Goal: Task Accomplishment & Management: Manage account settings

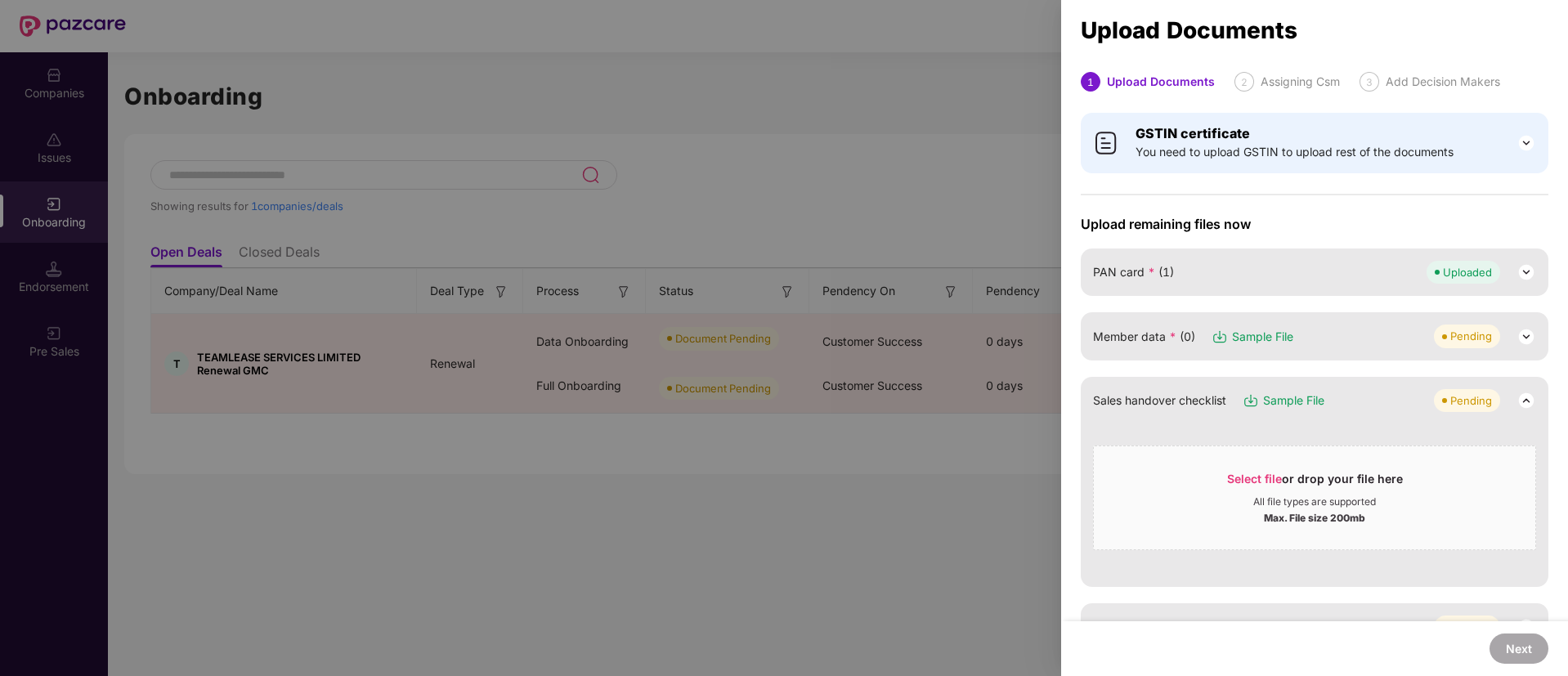
scroll to position [56, 0]
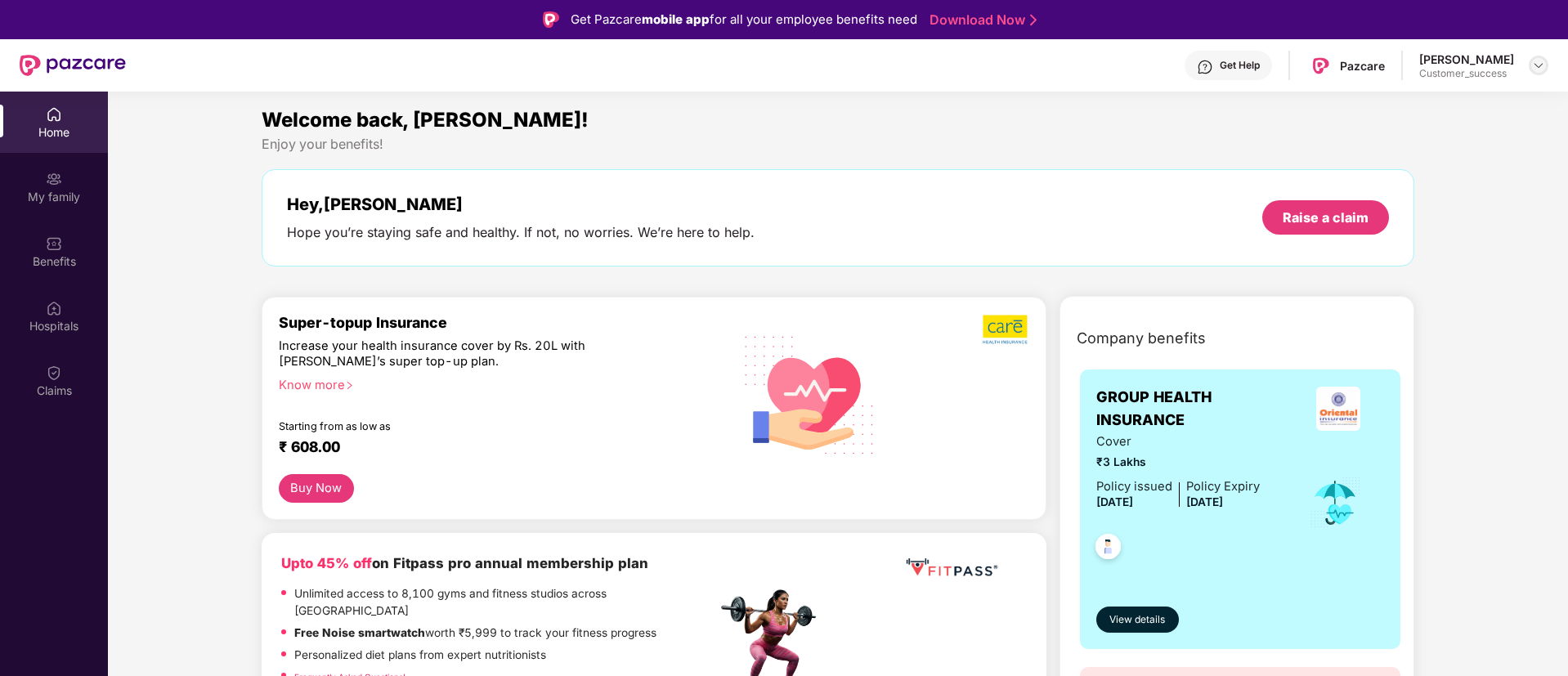
click at [1540, 66] on img at bounding box center [1539, 65] width 13 height 13
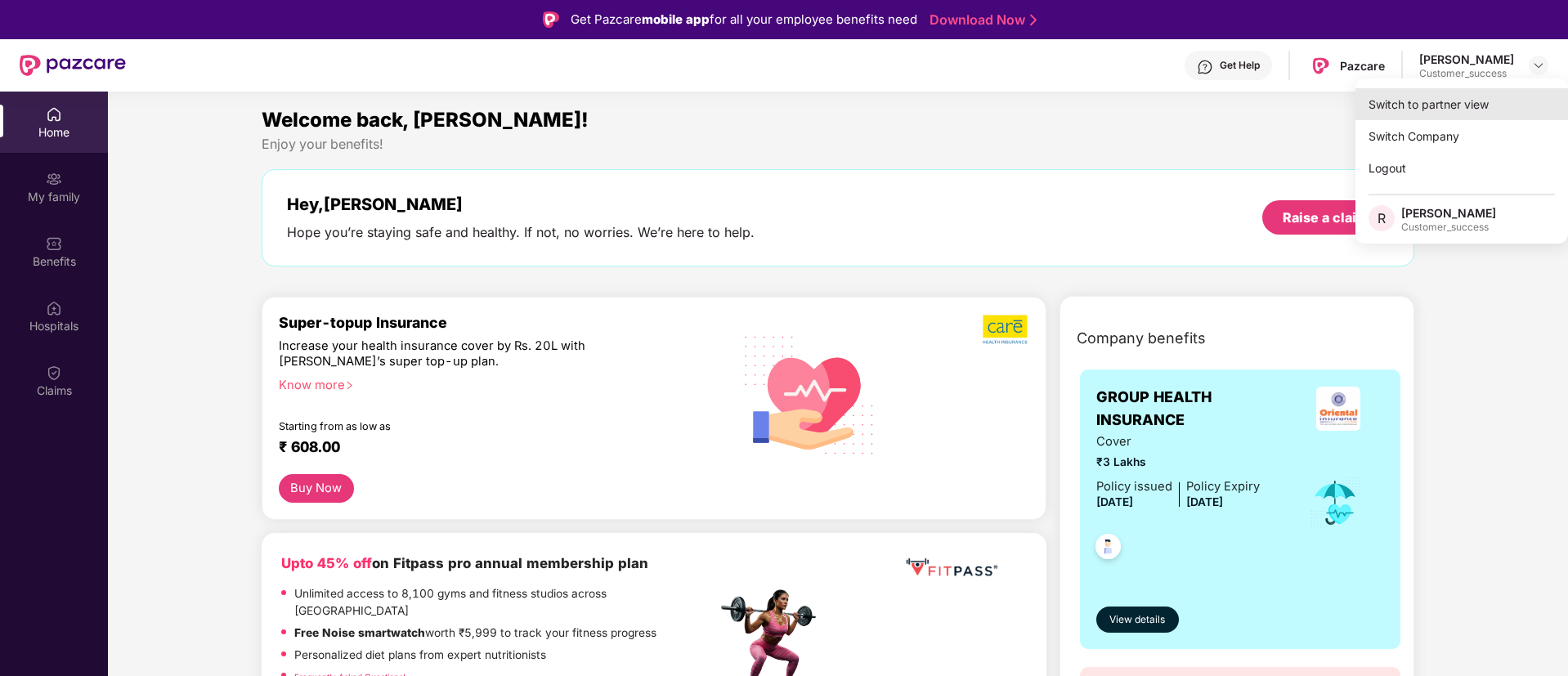
click at [1464, 100] on div "Switch to partner view" at bounding box center [1462, 104] width 213 height 32
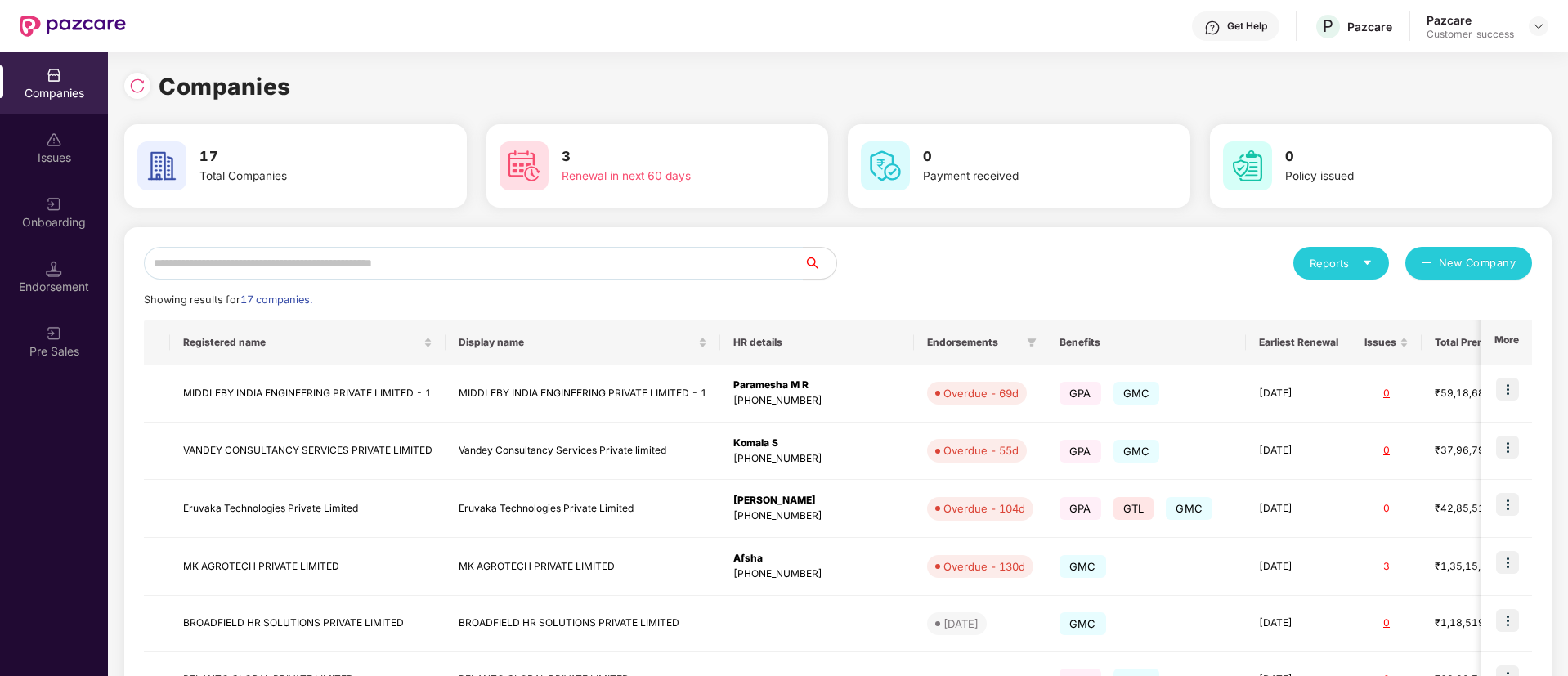
scroll to position [147, 0]
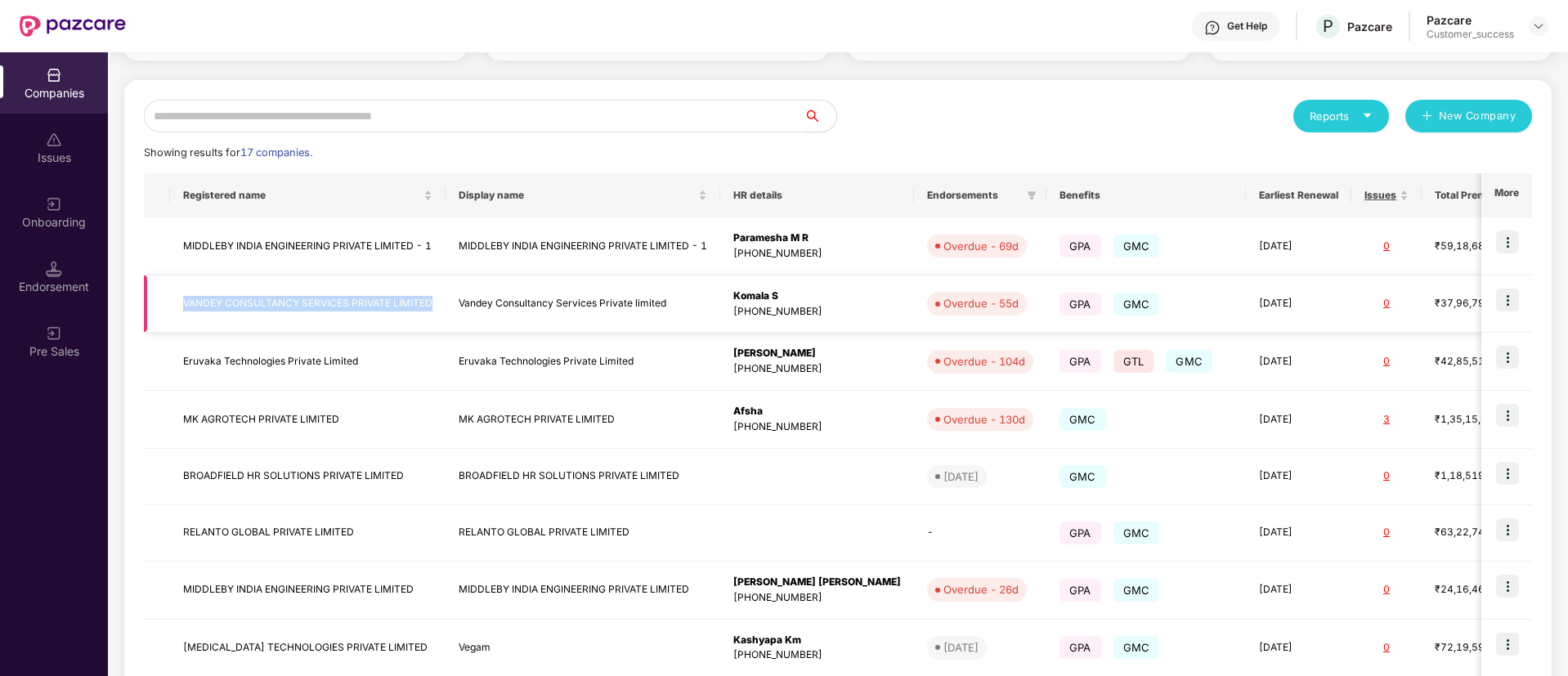
drag, startPoint x: 435, startPoint y: 300, endPoint x: 177, endPoint y: 314, distance: 258.4
click at [177, 314] on td "VANDEY CONSULTANCY SERVICES PRIVATE LIMITED" at bounding box center [307, 304] width 275 height 58
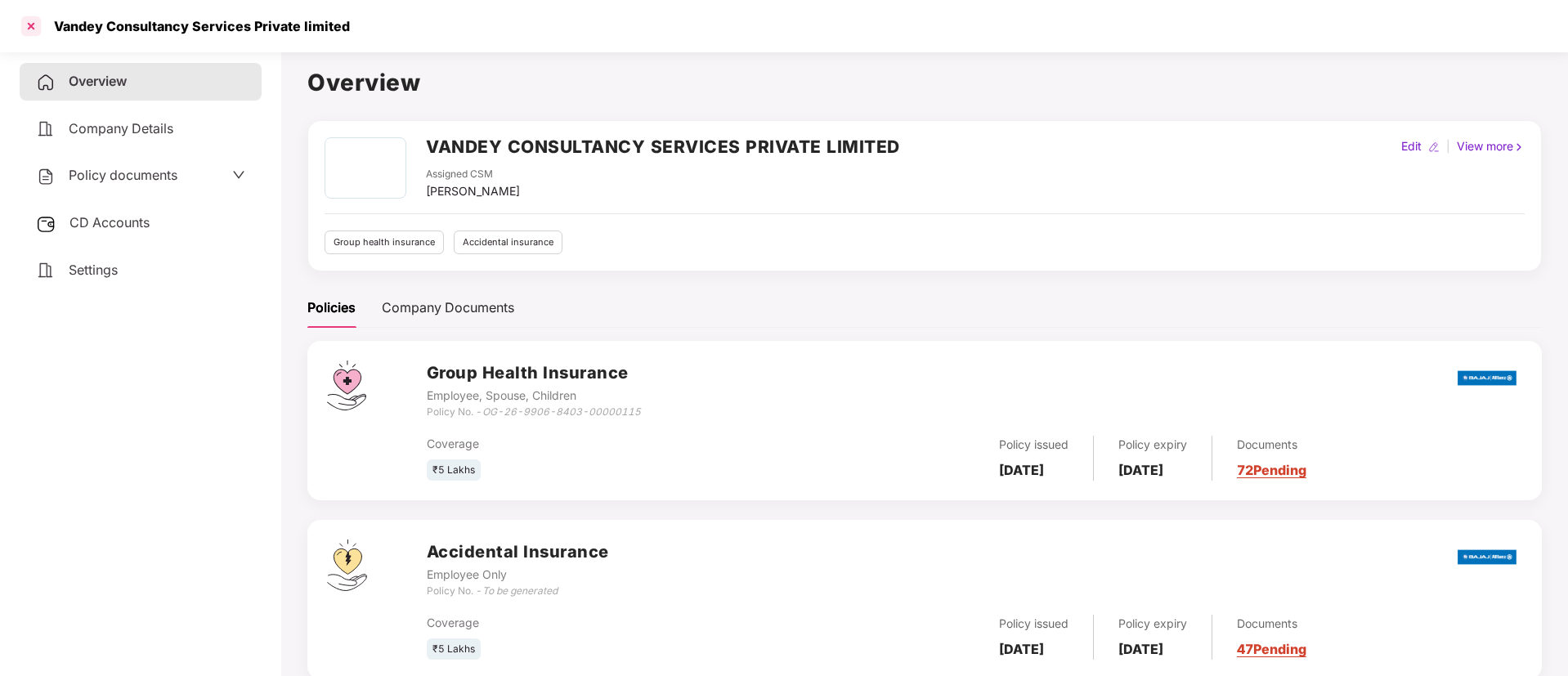
click at [31, 23] on div at bounding box center [30, 26] width 26 height 26
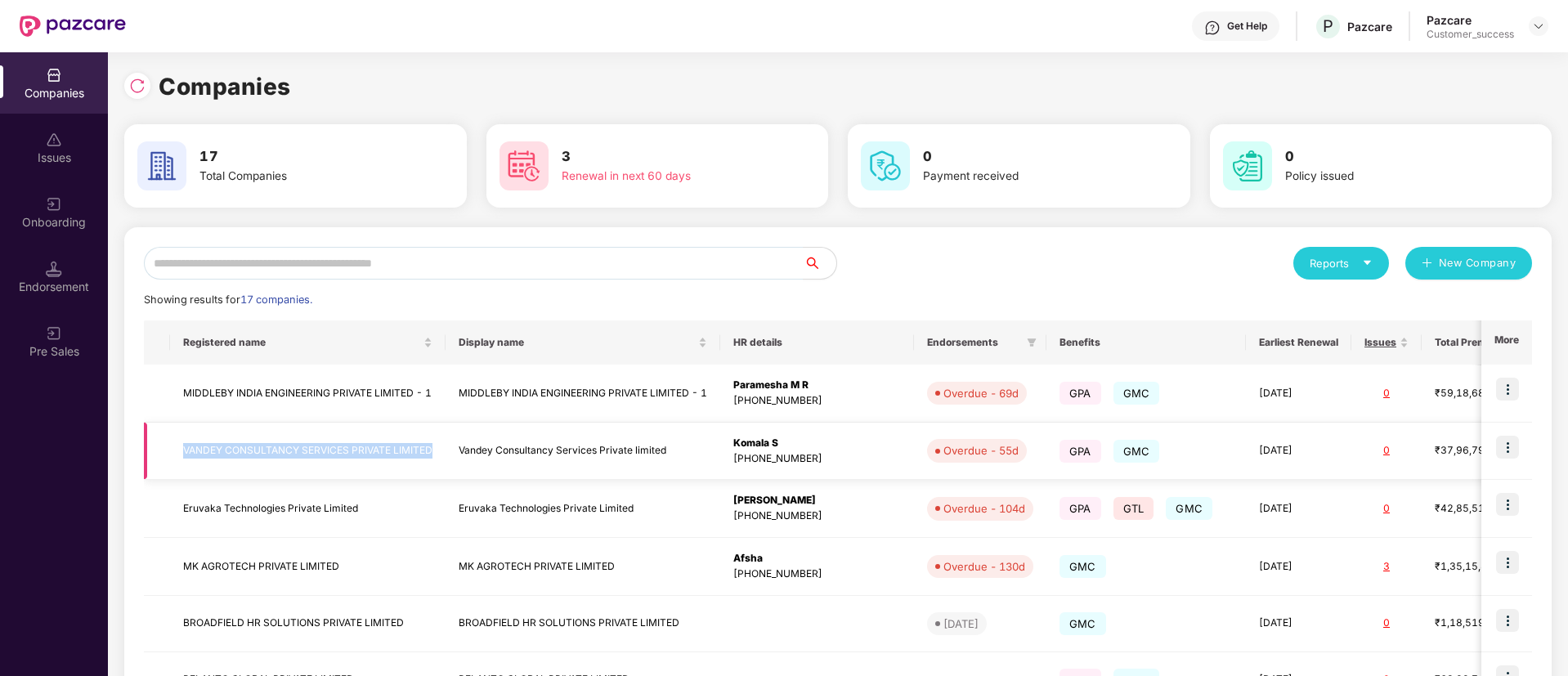
drag, startPoint x: 434, startPoint y: 445, endPoint x: 180, endPoint y: 448, distance: 254.0
click at [180, 448] on td "VANDEY CONSULTANCY SERVICES PRIVATE LIMITED" at bounding box center [307, 451] width 275 height 58
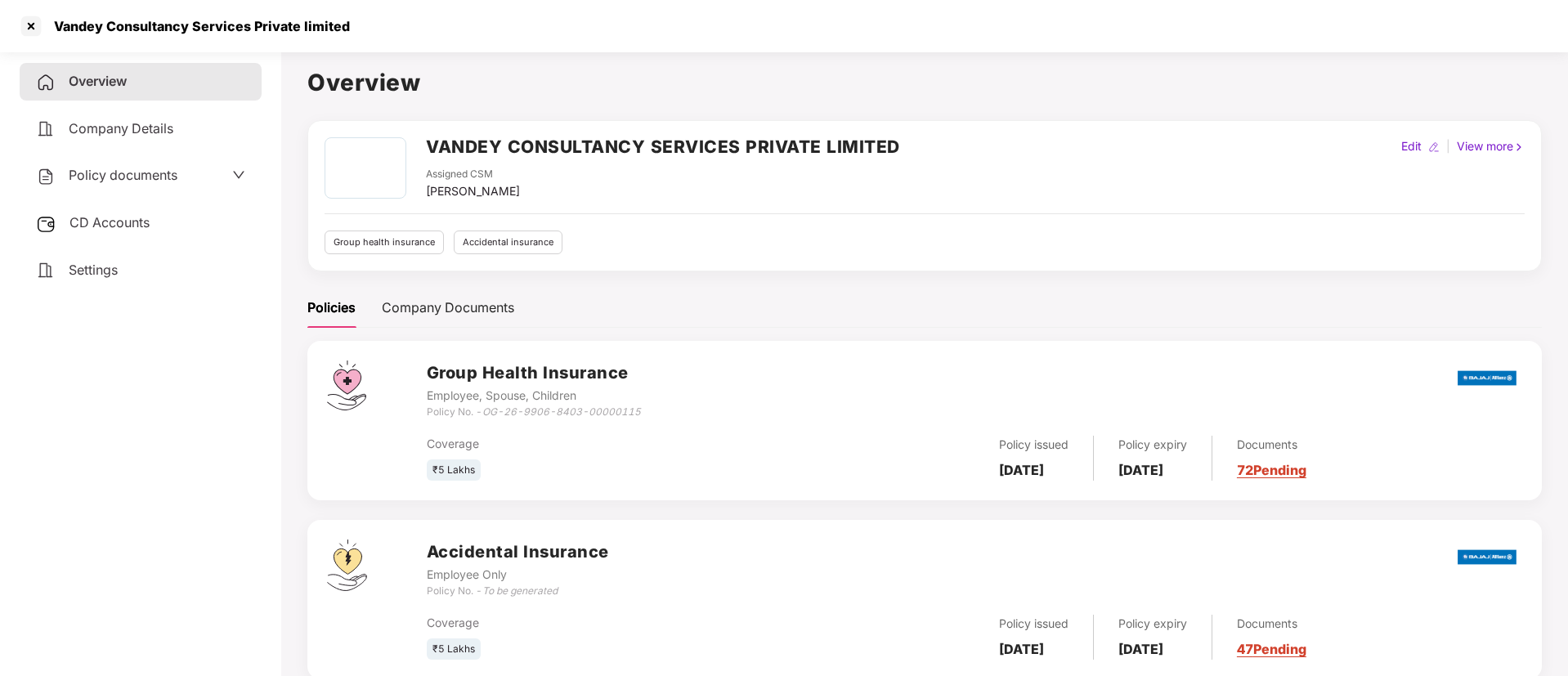
click at [743, 147] on h2 "VANDEY CONSULTANCY SERVICES PRIVATE LIMITED" at bounding box center [663, 146] width 474 height 27
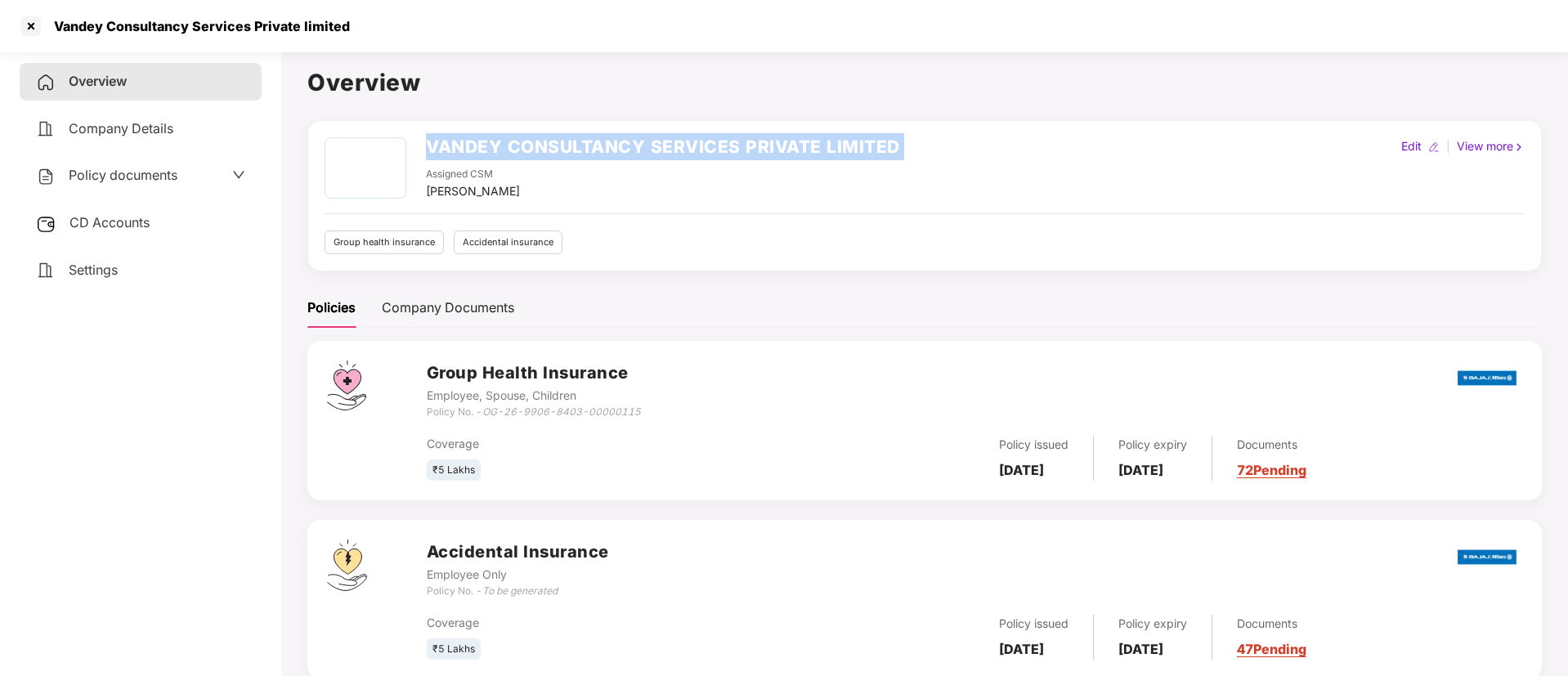
click at [743, 147] on h2 "VANDEY CONSULTANCY SERVICES PRIVATE LIMITED" at bounding box center [663, 146] width 474 height 27
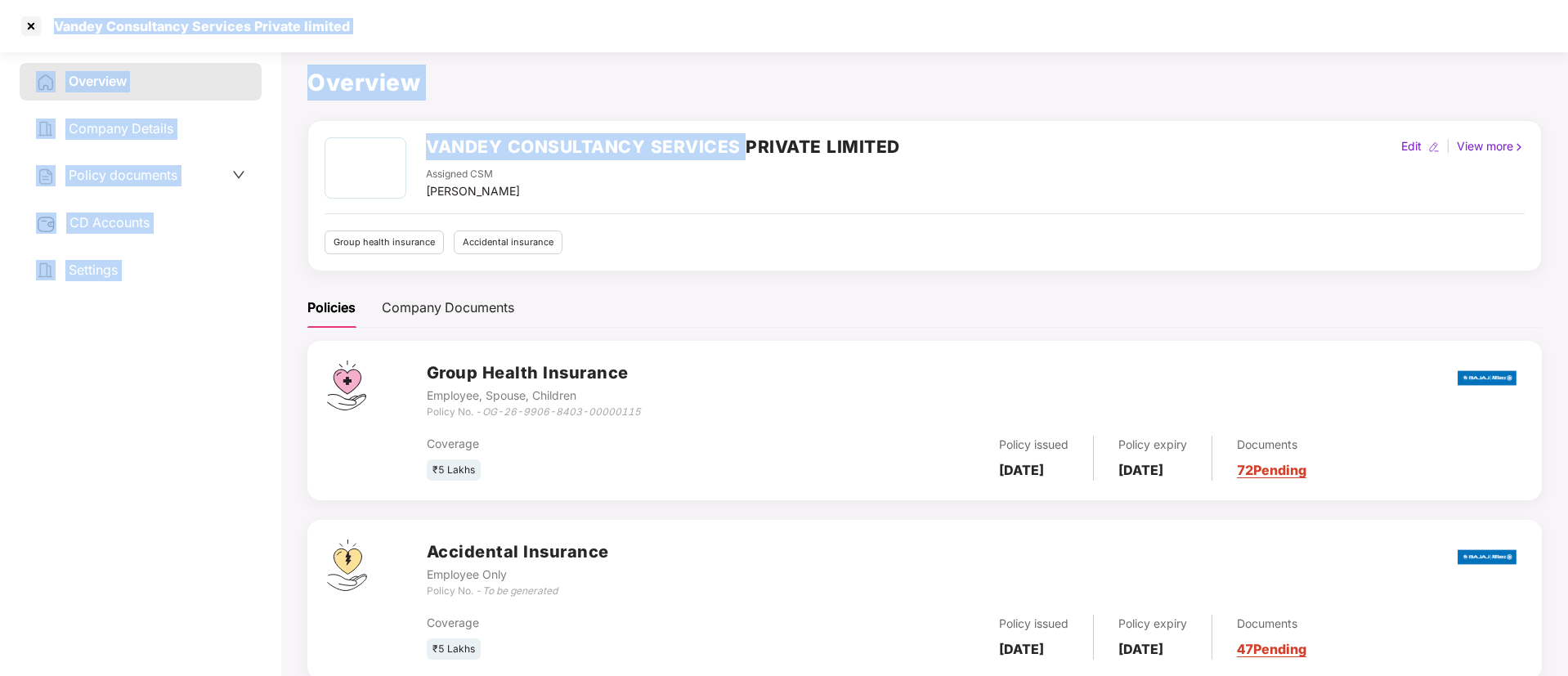
copy section "Vandey Consultancy Services Private limited Overview Company Details Policy doc…"
click at [743, 147] on h2 "VANDEY CONSULTANCY SERVICES PRIVATE LIMITED" at bounding box center [663, 146] width 474 height 27
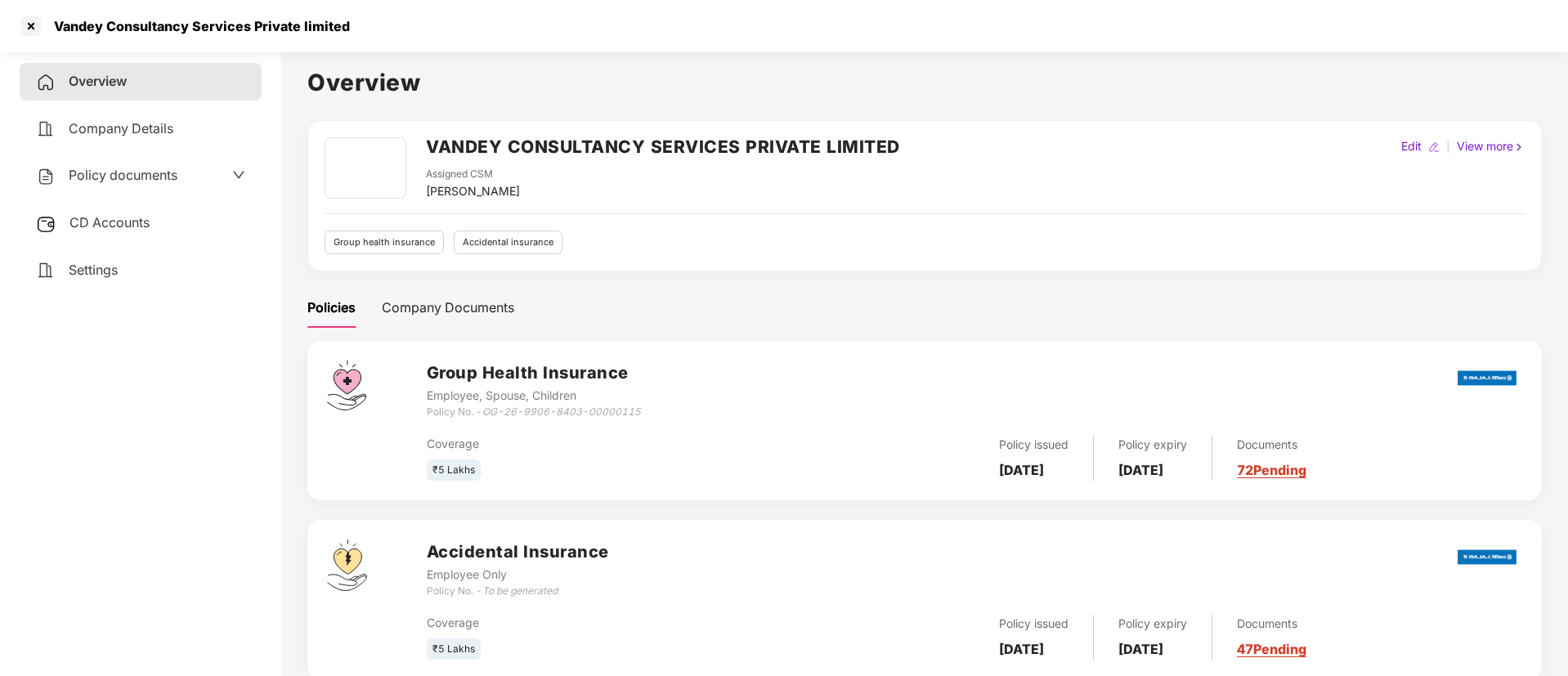
click at [743, 147] on h2 "VANDEY CONSULTANCY SERVICES PRIVATE LIMITED" at bounding box center [663, 146] width 474 height 27
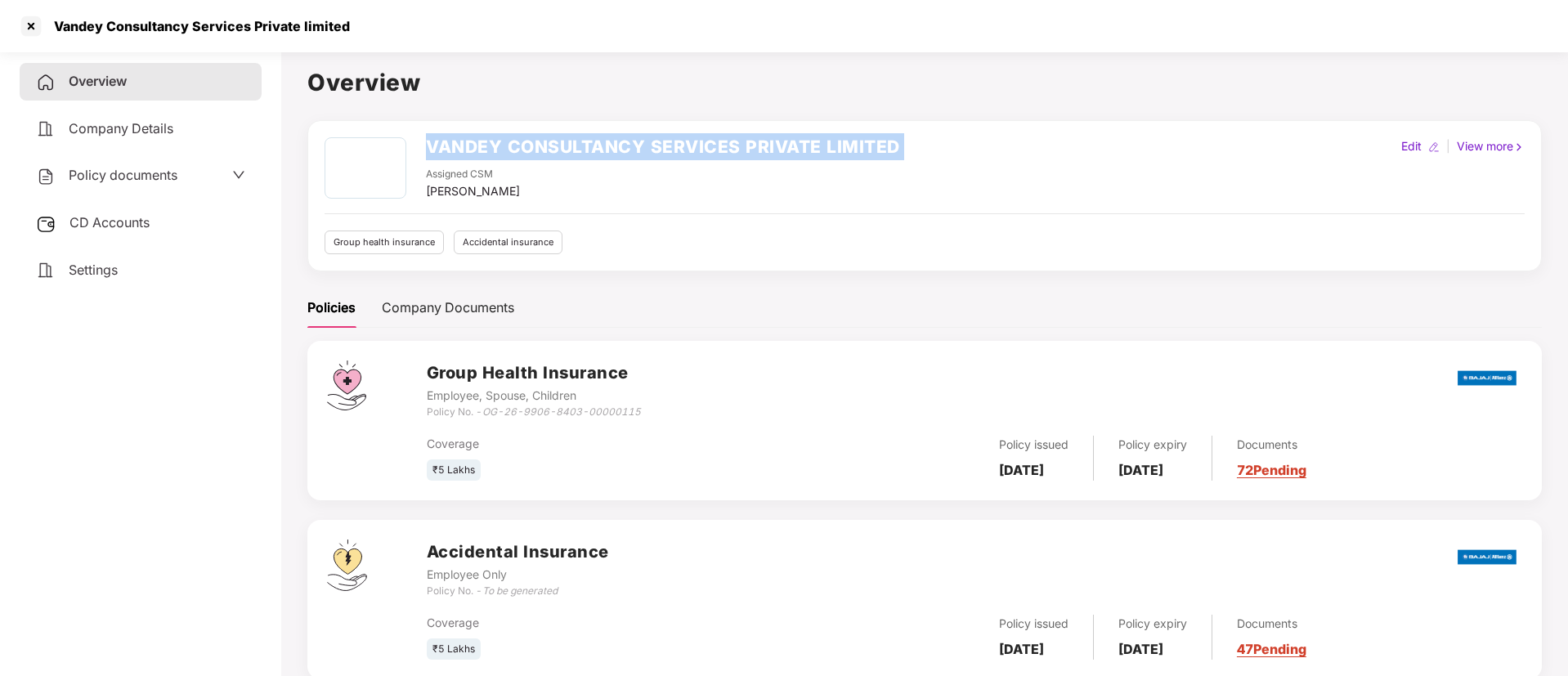
click at [743, 147] on h2 "VANDEY CONSULTANCY SERVICES PRIVATE LIMITED" at bounding box center [663, 146] width 474 height 27
copy h2 "VANDEY CONSULTANCY SERVICES PRIVATE LIMITED"
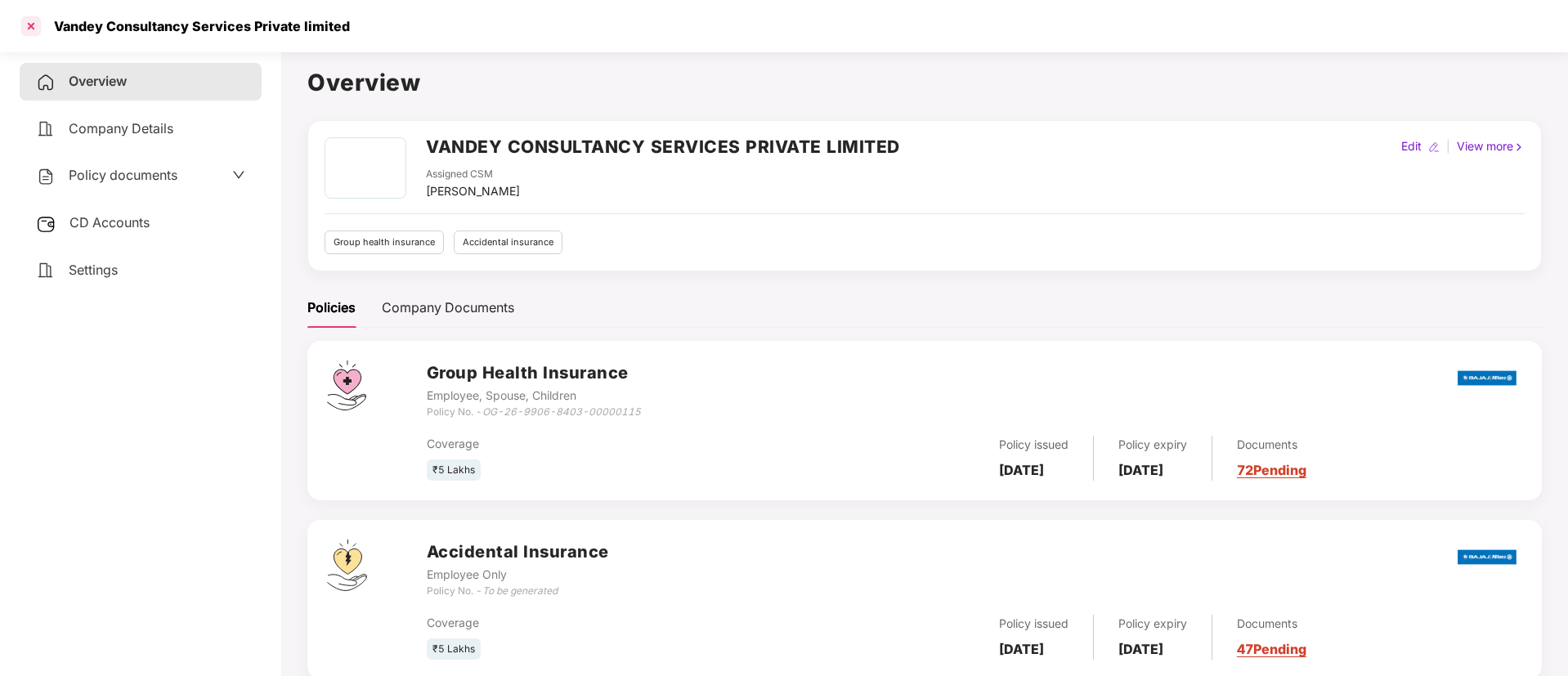
click at [30, 26] on div at bounding box center [30, 26] width 26 height 26
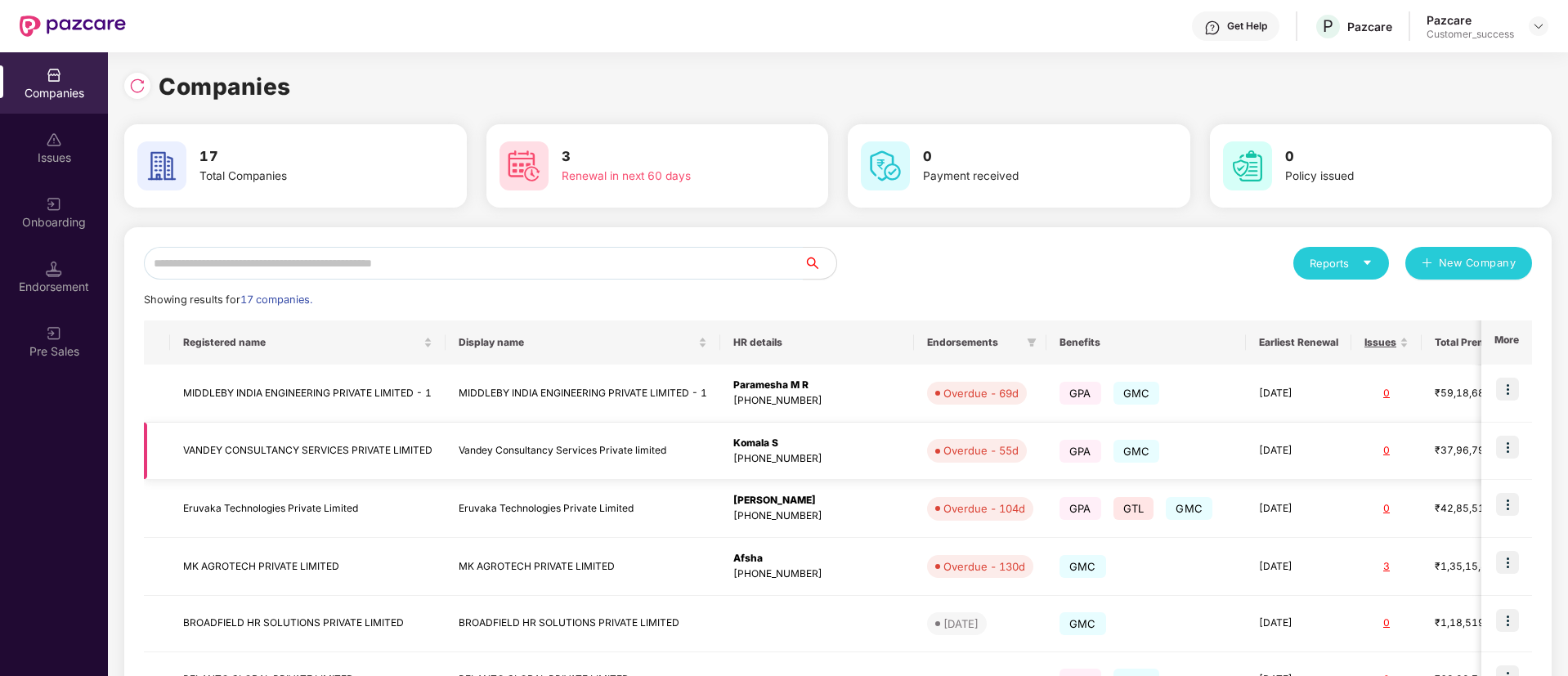
scroll to position [132, 0]
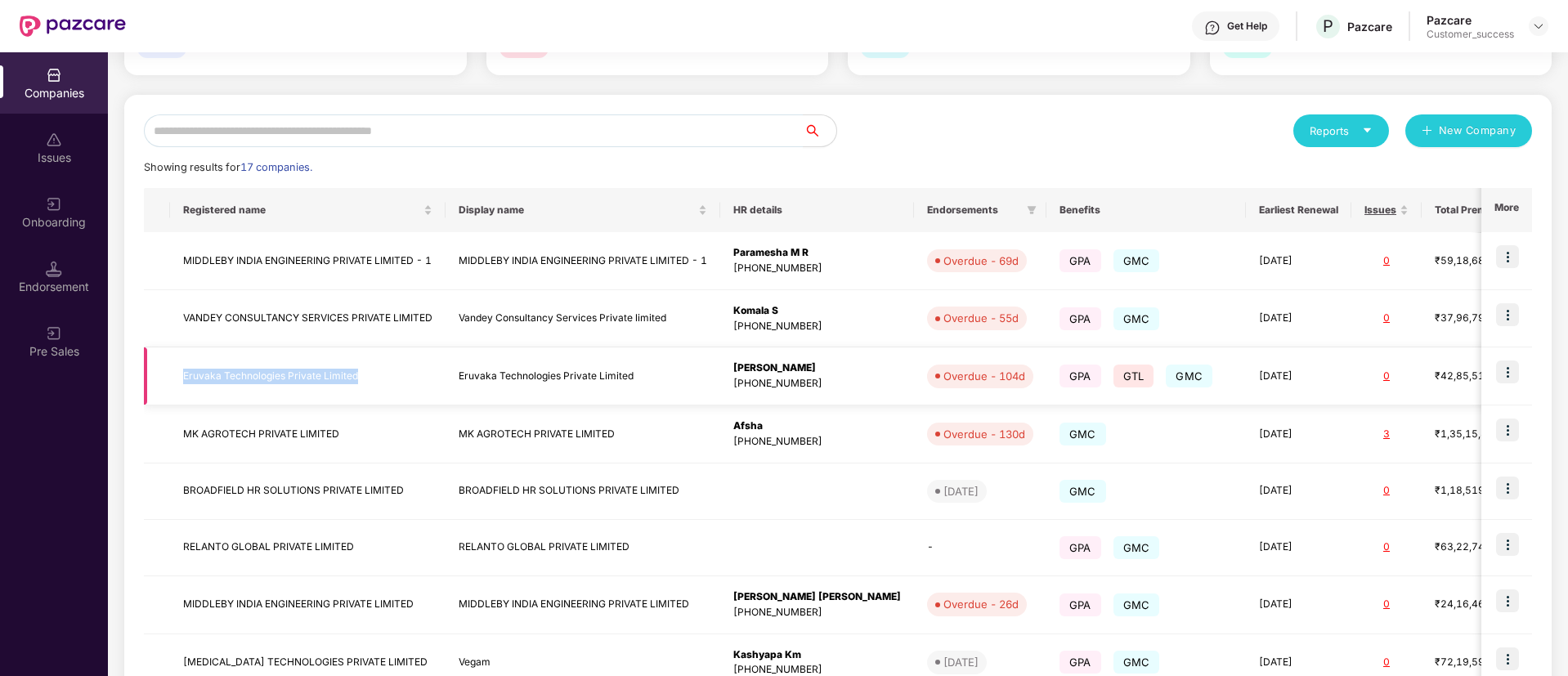
drag, startPoint x: 375, startPoint y: 371, endPoint x: 175, endPoint y: 372, distance: 200.0
click at [175, 372] on td "Eruvaka Technologies Private Limited" at bounding box center [307, 376] width 275 height 58
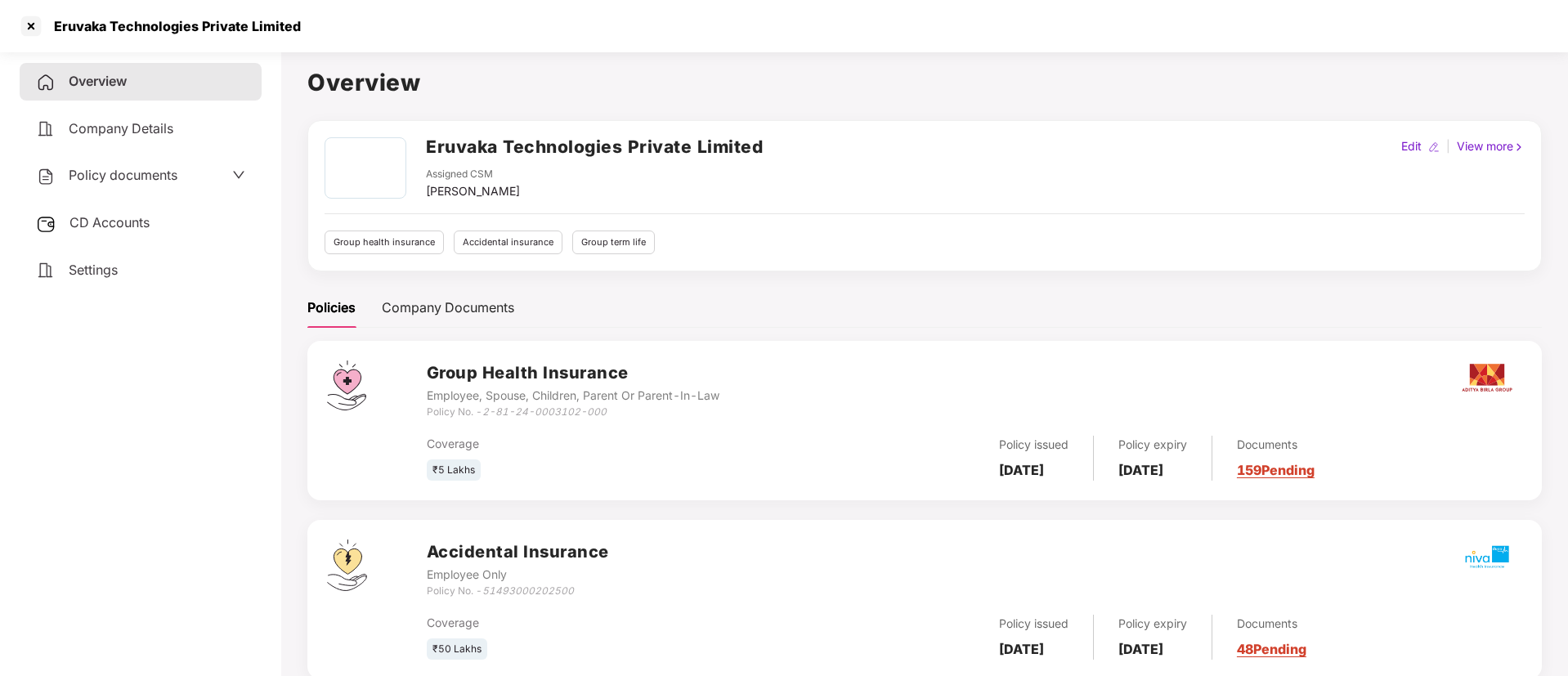
click at [549, 149] on h2 "Eruvaka Technologies Private Limited" at bounding box center [594, 146] width 337 height 27
copy h2 "Eruvaka Technologies Private Limited"
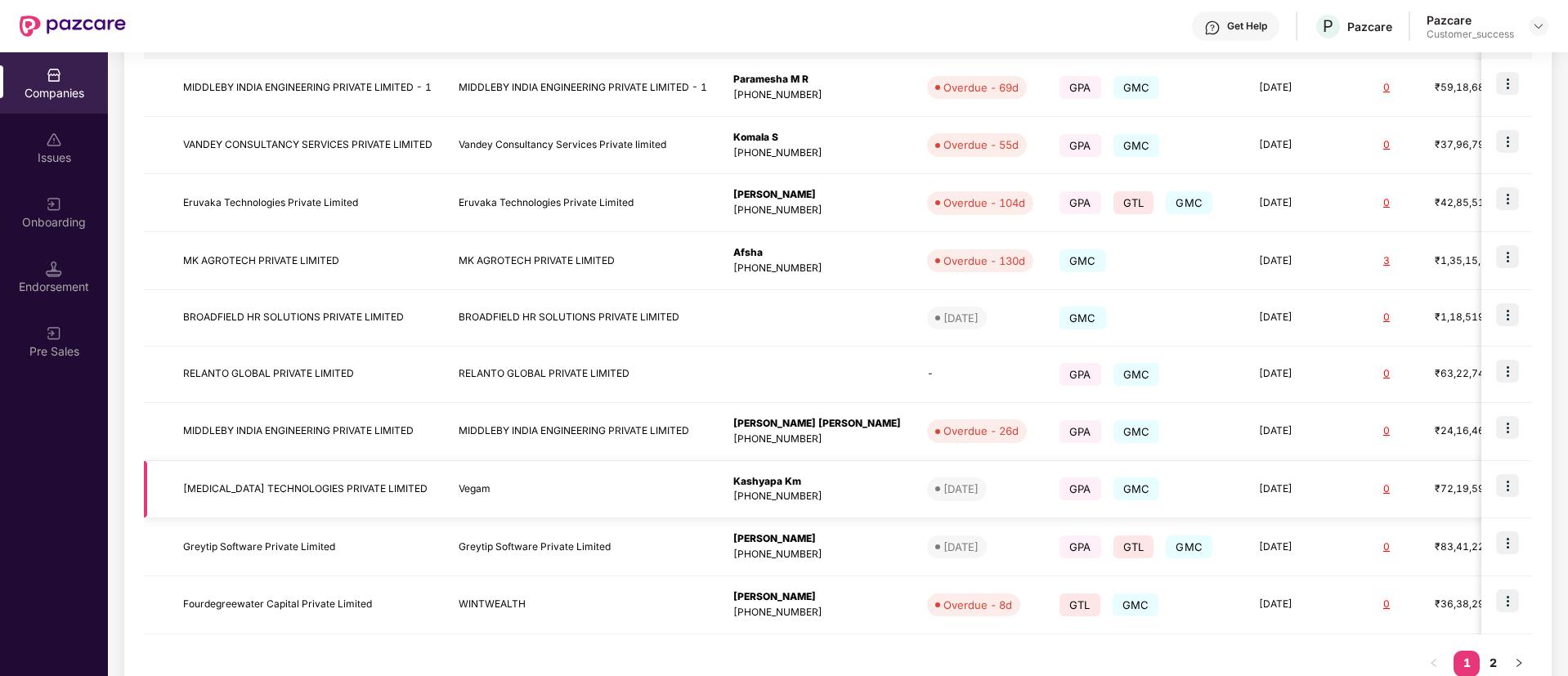
scroll to position [306, 0]
drag, startPoint x: 399, startPoint y: 489, endPoint x: 176, endPoint y: 479, distance: 223.2
click at [176, 479] on td "AUREOLE TECHNOLOGIES PRIVATE LIMITED" at bounding box center [307, 489] width 275 height 58
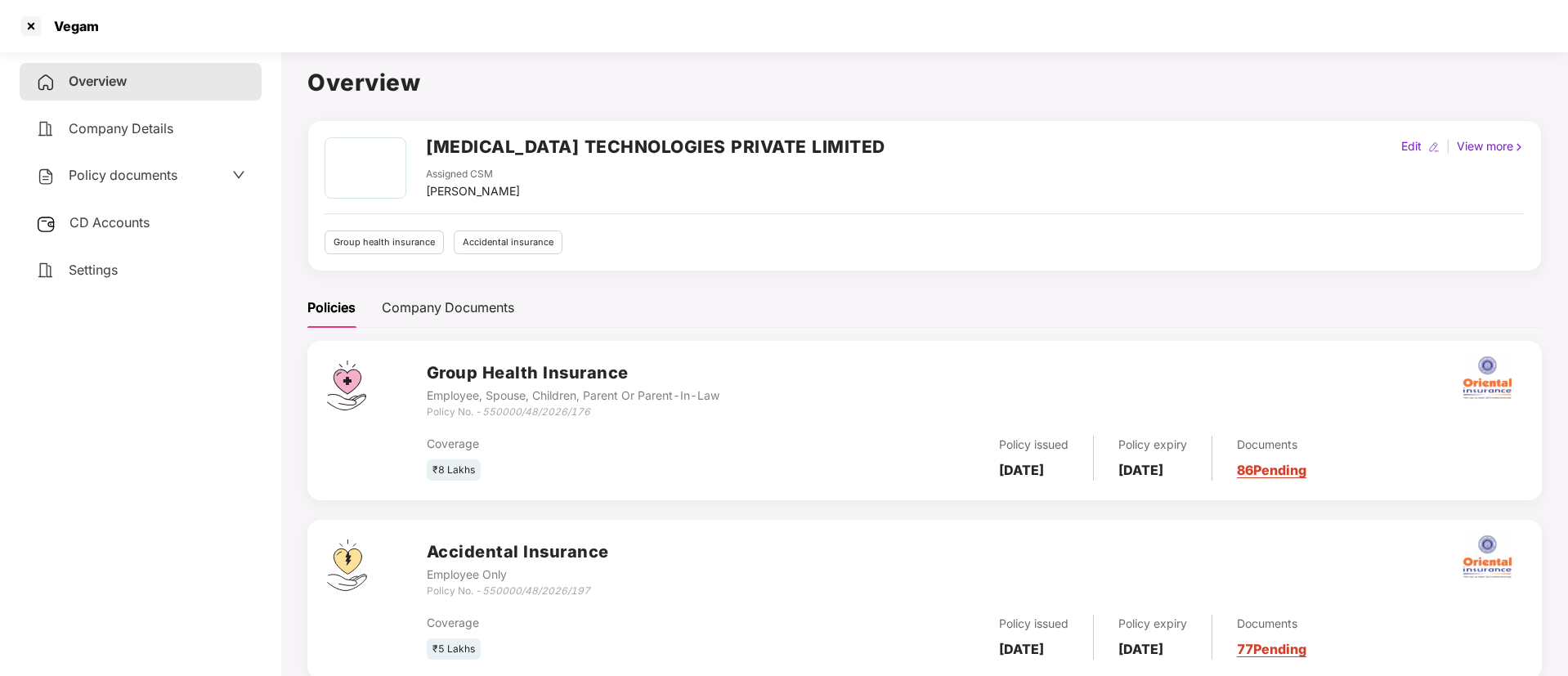
click at [481, 146] on h2 "AUREOLE TECHNOLOGIES PRIVATE LIMITED" at bounding box center [655, 146] width 460 height 27
copy h2 "AUREOLE"
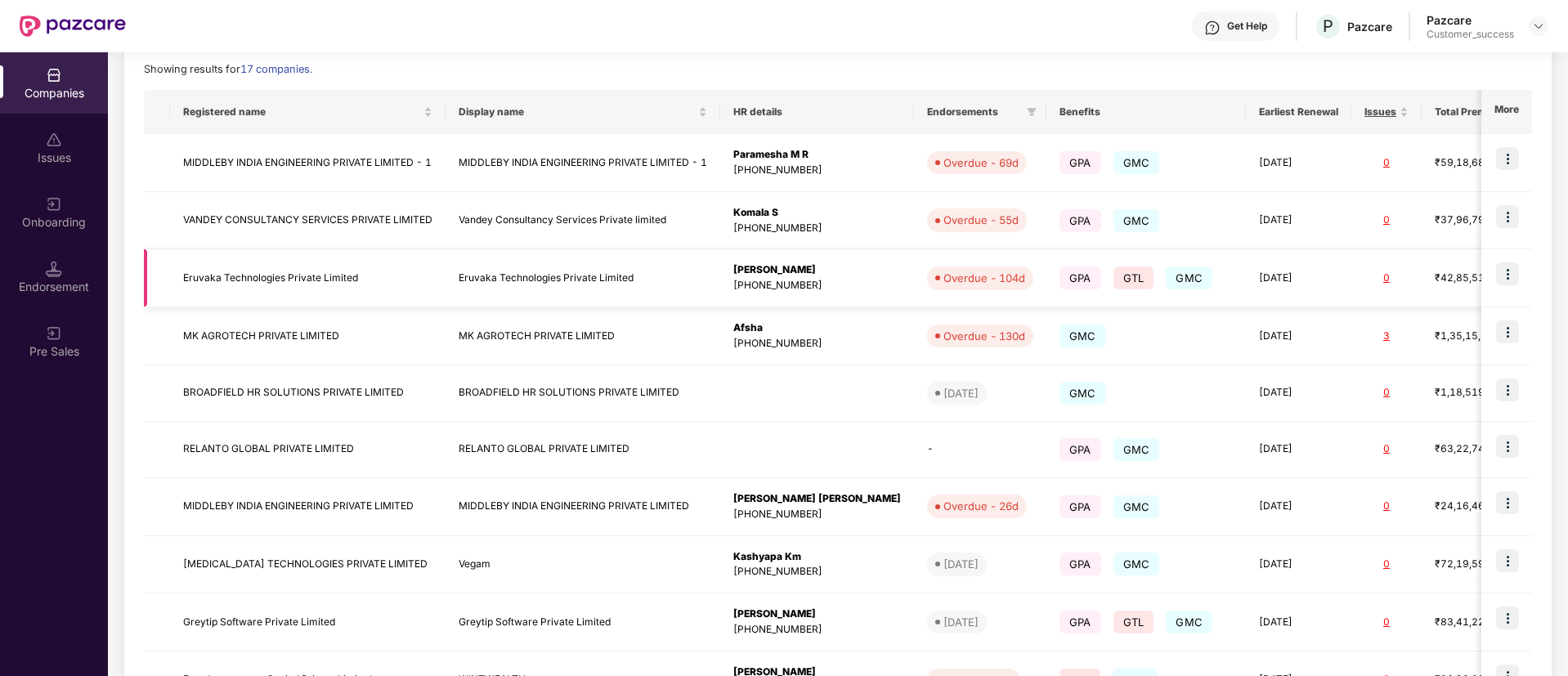
scroll to position [356, 0]
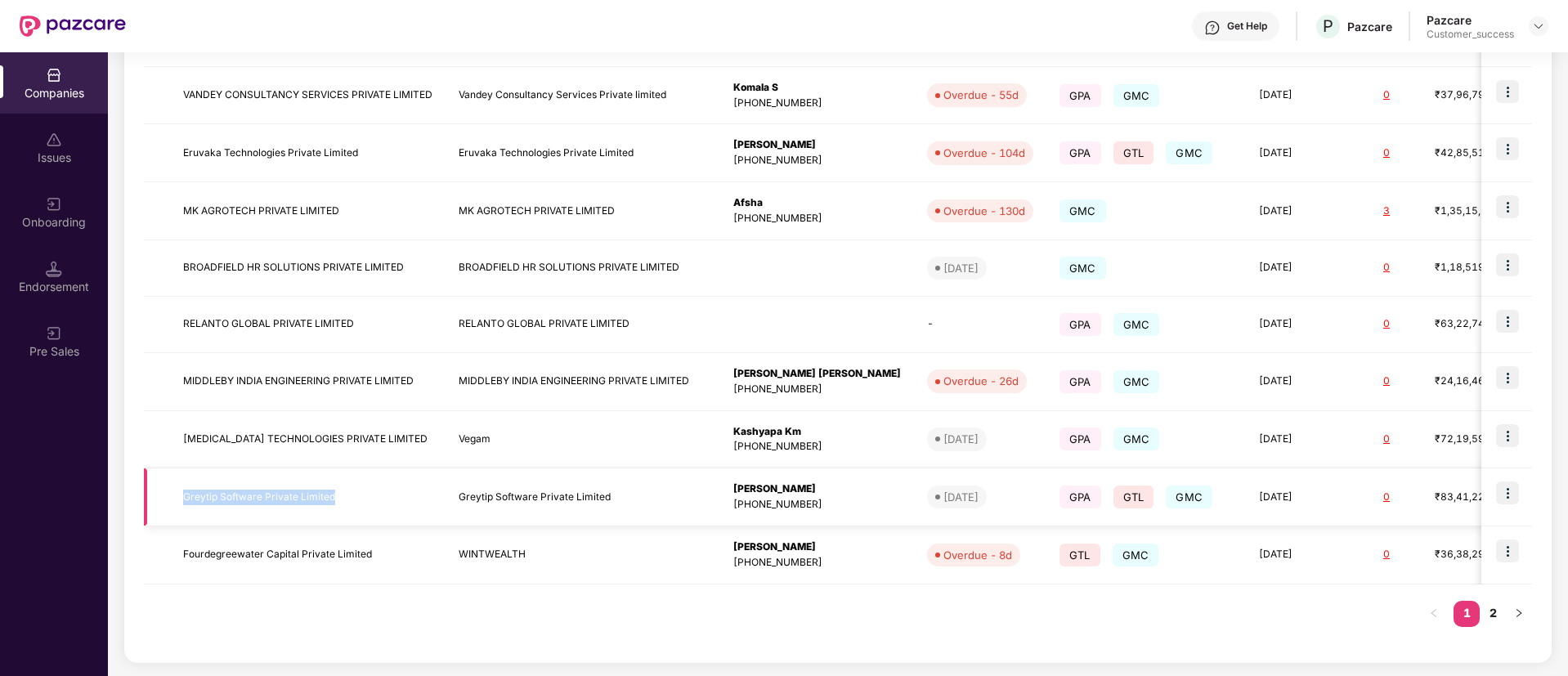
drag, startPoint x: 340, startPoint y: 494, endPoint x: 177, endPoint y: 492, distance: 163.0
click at [177, 492] on td "Greytip Software Private Limited" at bounding box center [307, 497] width 275 height 58
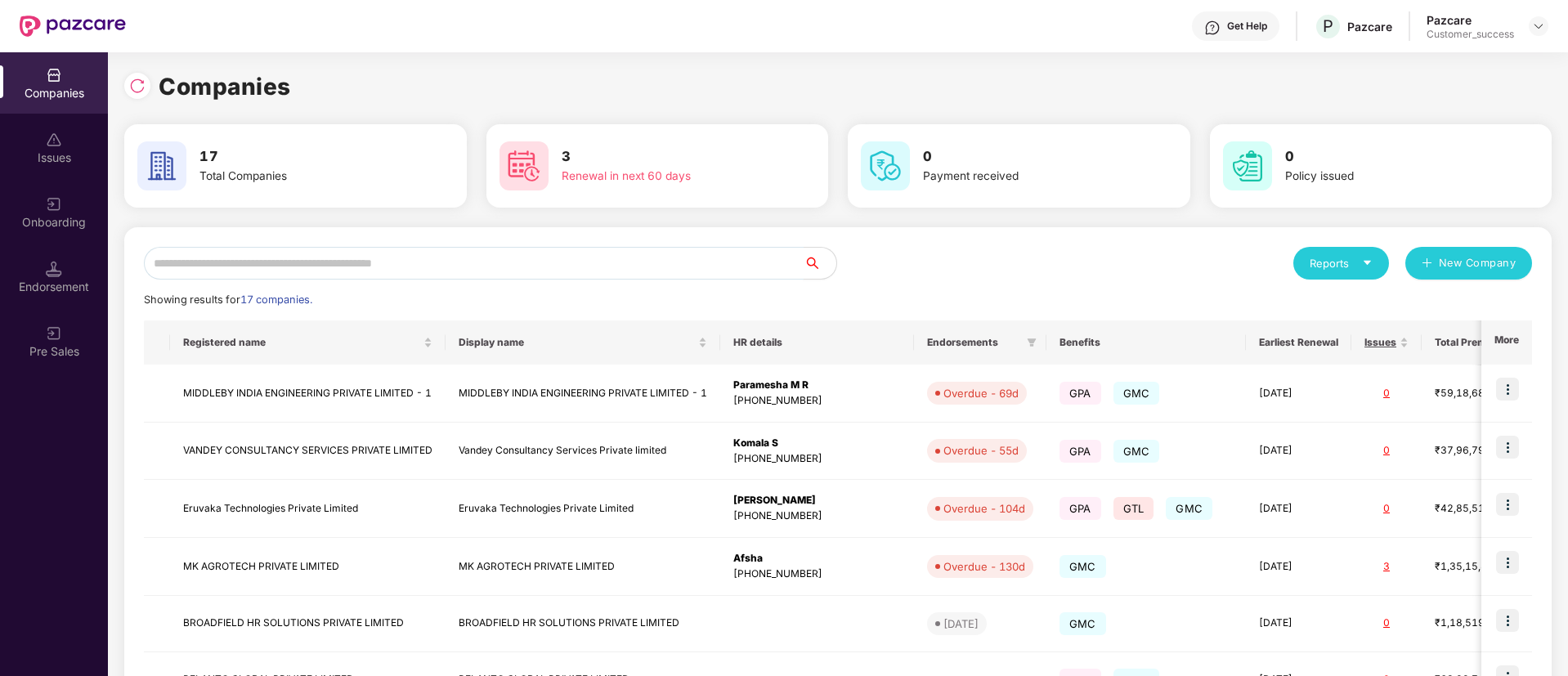
click at [443, 265] on input "text" at bounding box center [474, 263] width 660 height 33
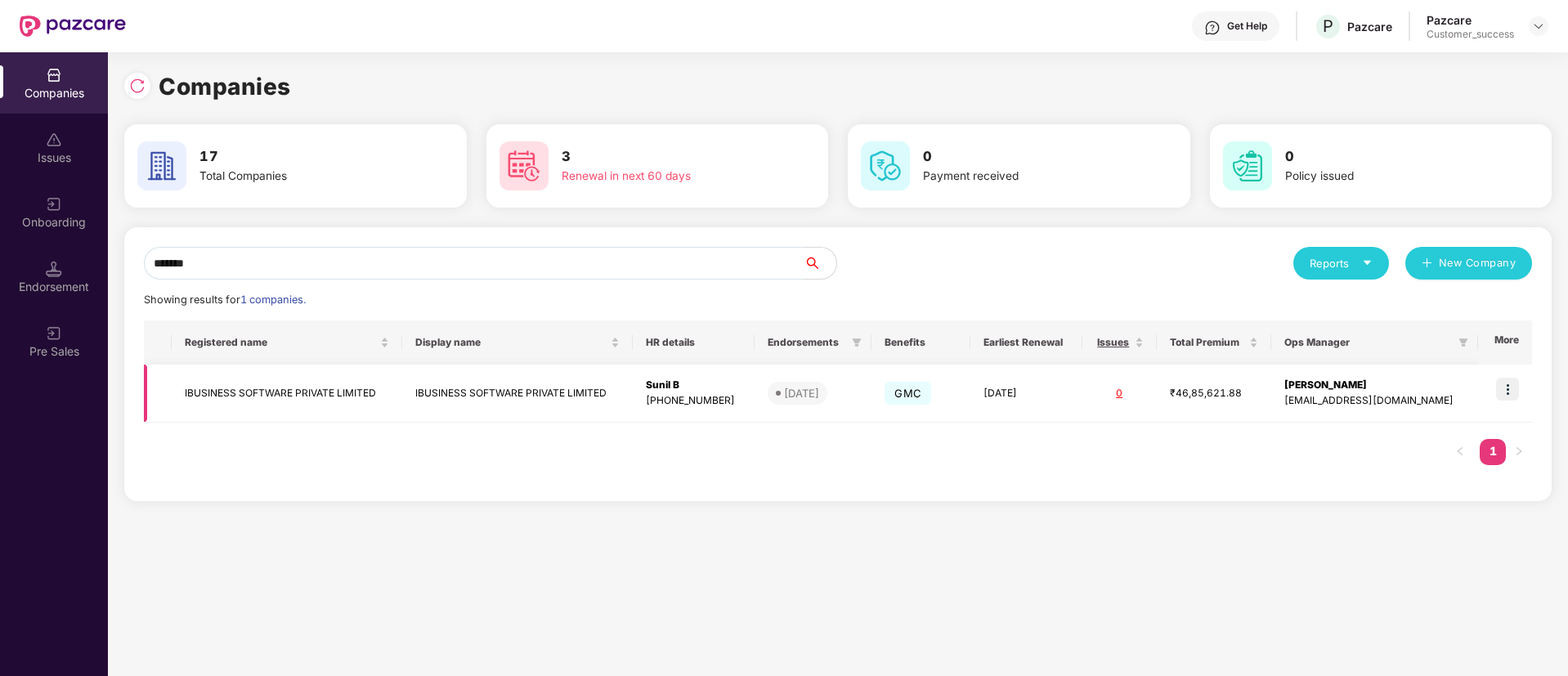
type input "*******"
click at [1510, 392] on img at bounding box center [1507, 388] width 23 height 23
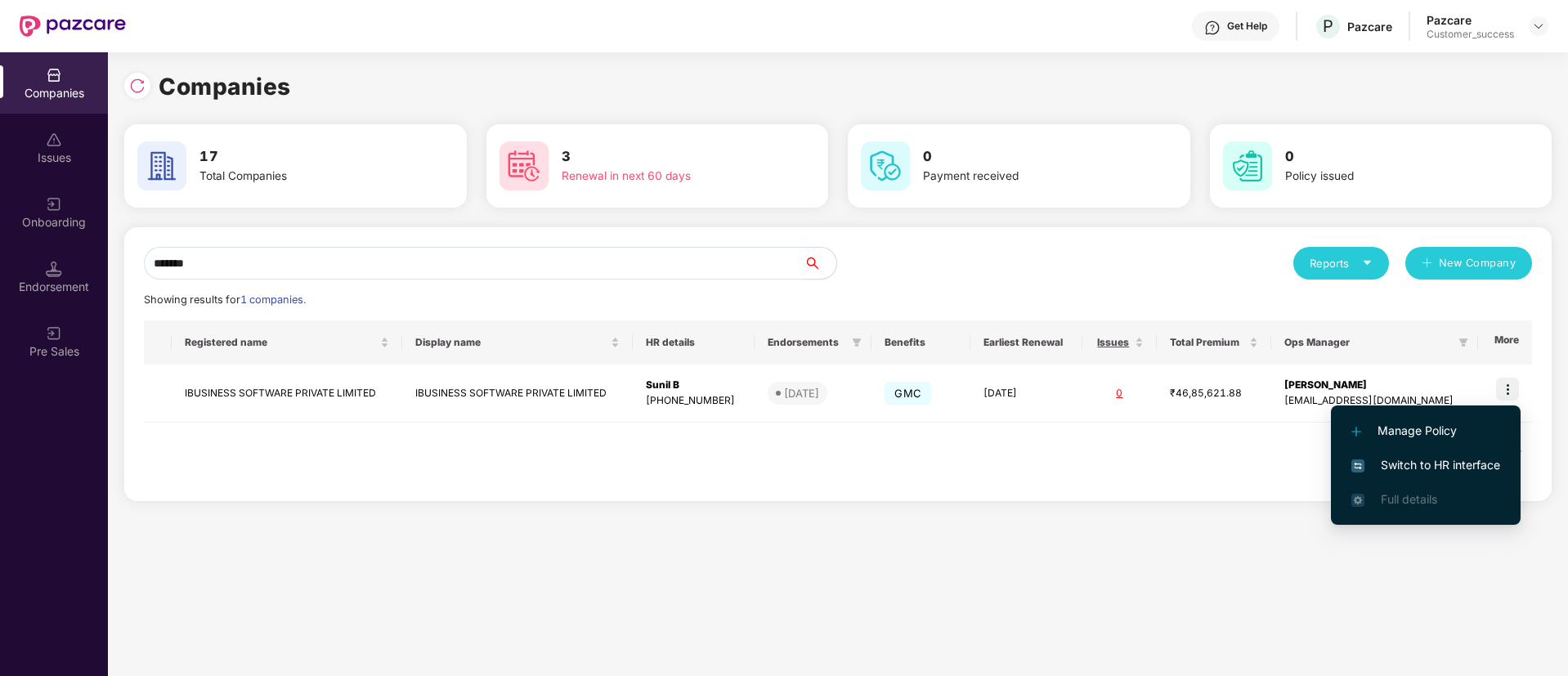
click at [1421, 460] on span "Switch to HR interface" at bounding box center [1426, 464] width 149 height 18
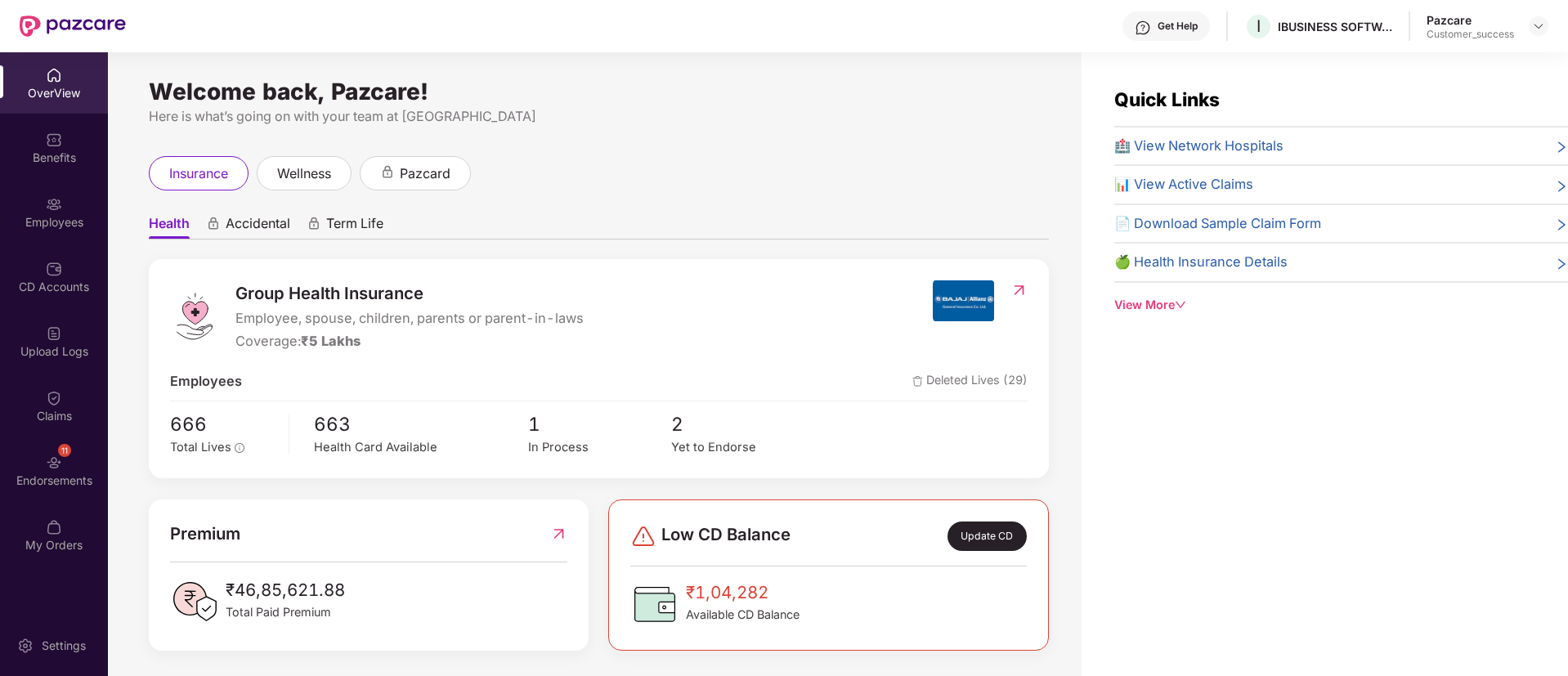
click at [53, 238] on div "Employees" at bounding box center [54, 212] width 108 height 61
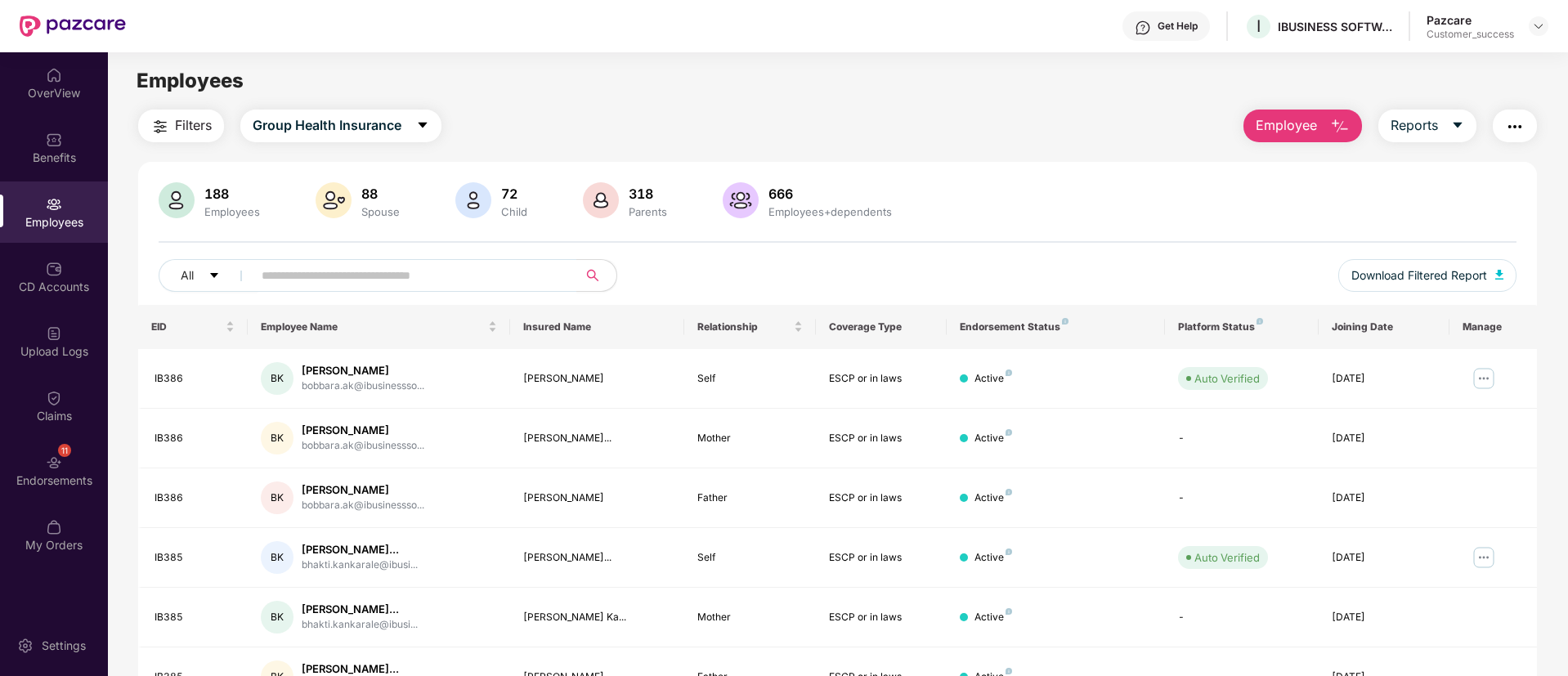
click at [1519, 130] on img "button" at bounding box center [1514, 126] width 19 height 19
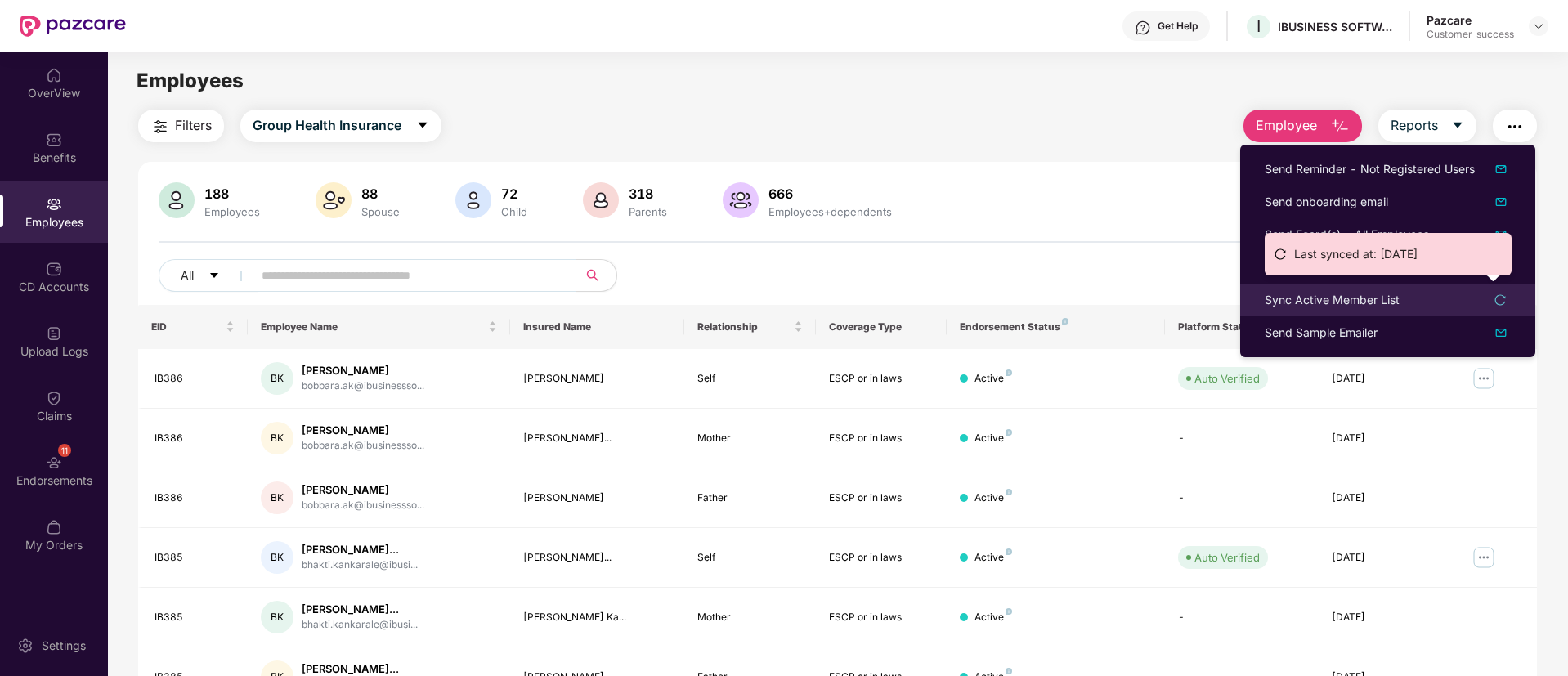
click at [1508, 298] on div "Sync Active Member List" at bounding box center [1388, 300] width 246 height 18
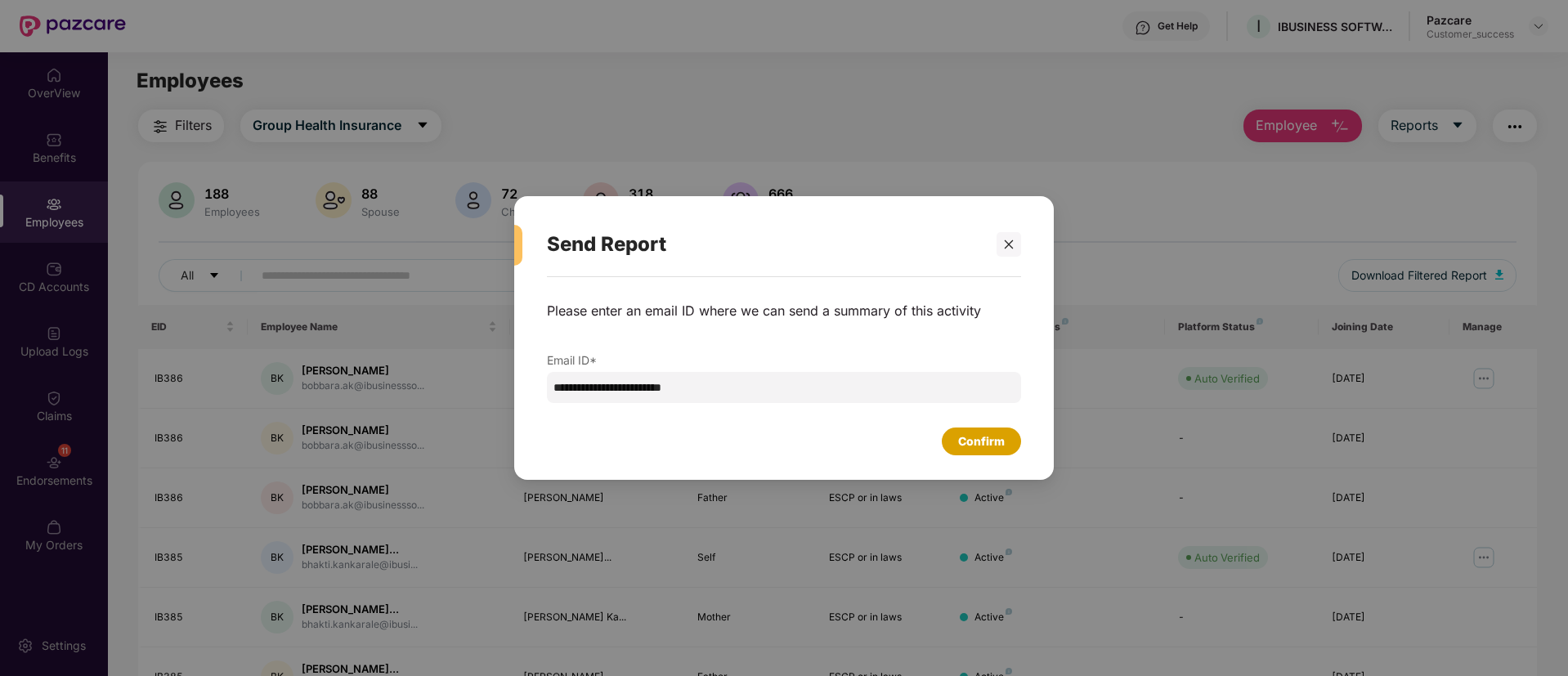
click at [995, 436] on div "Confirm" at bounding box center [982, 441] width 47 height 18
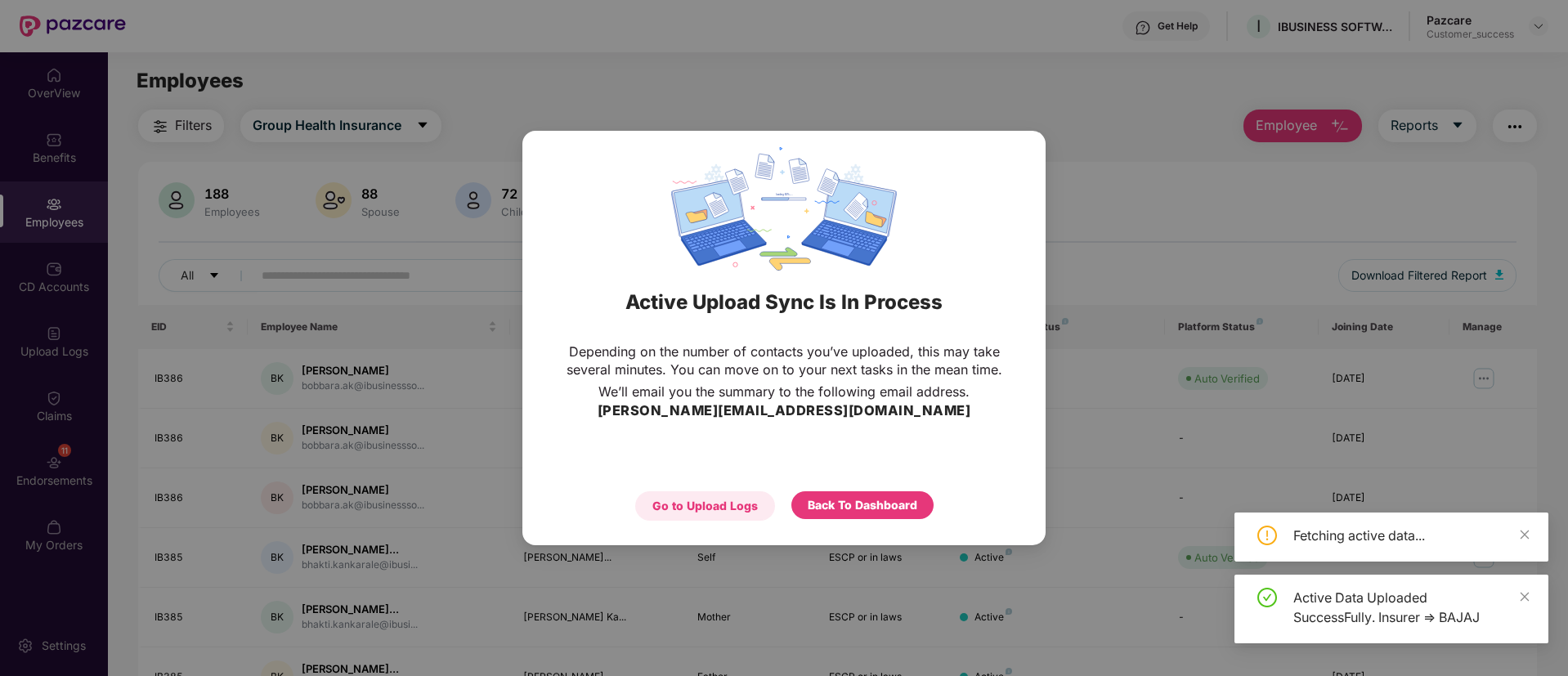
click at [697, 510] on div "Go to Upload Logs" at bounding box center [705, 505] width 105 height 18
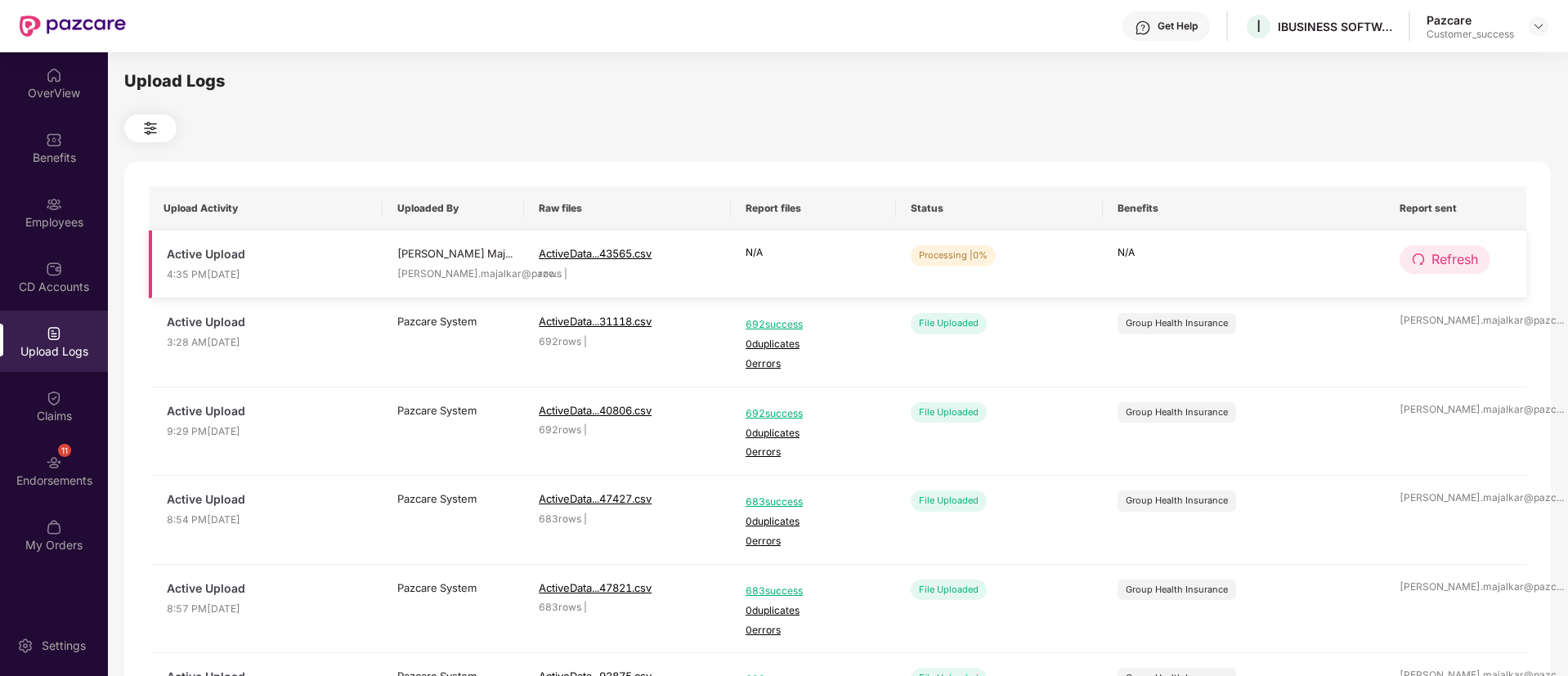
click at [1423, 248] on button "Refresh" at bounding box center [1445, 259] width 90 height 28
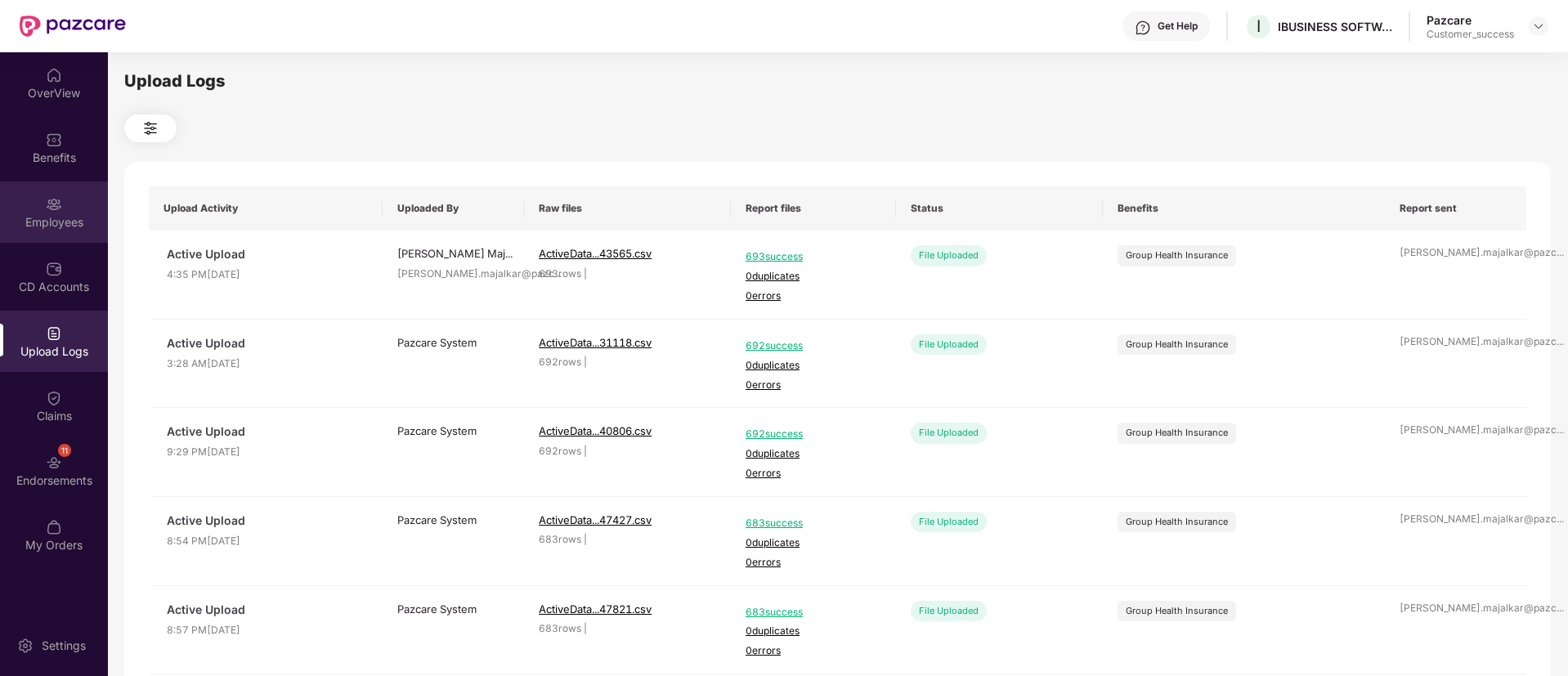
click at [69, 211] on div "Employees" at bounding box center [54, 212] width 108 height 61
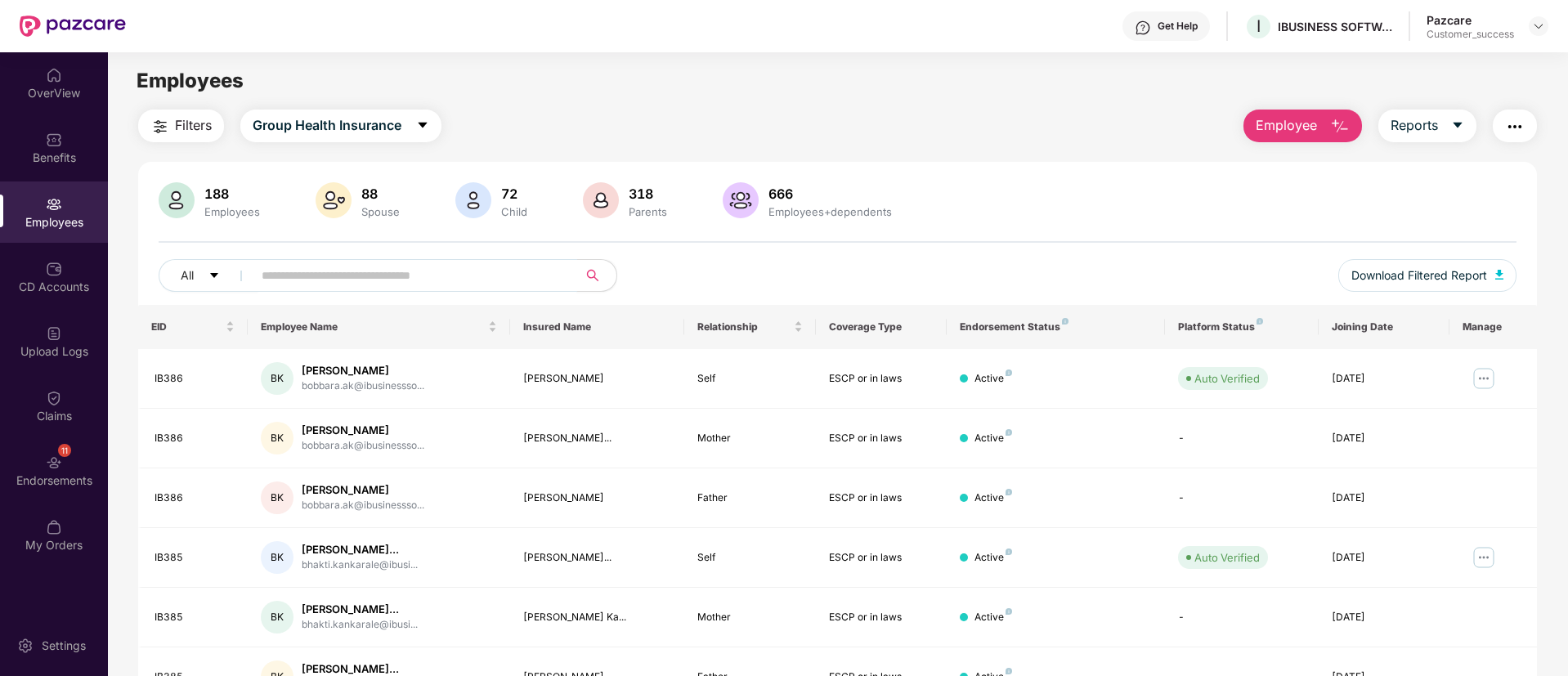
paste input "*****"
click at [375, 279] on input "*****" at bounding box center [409, 274] width 294 height 24
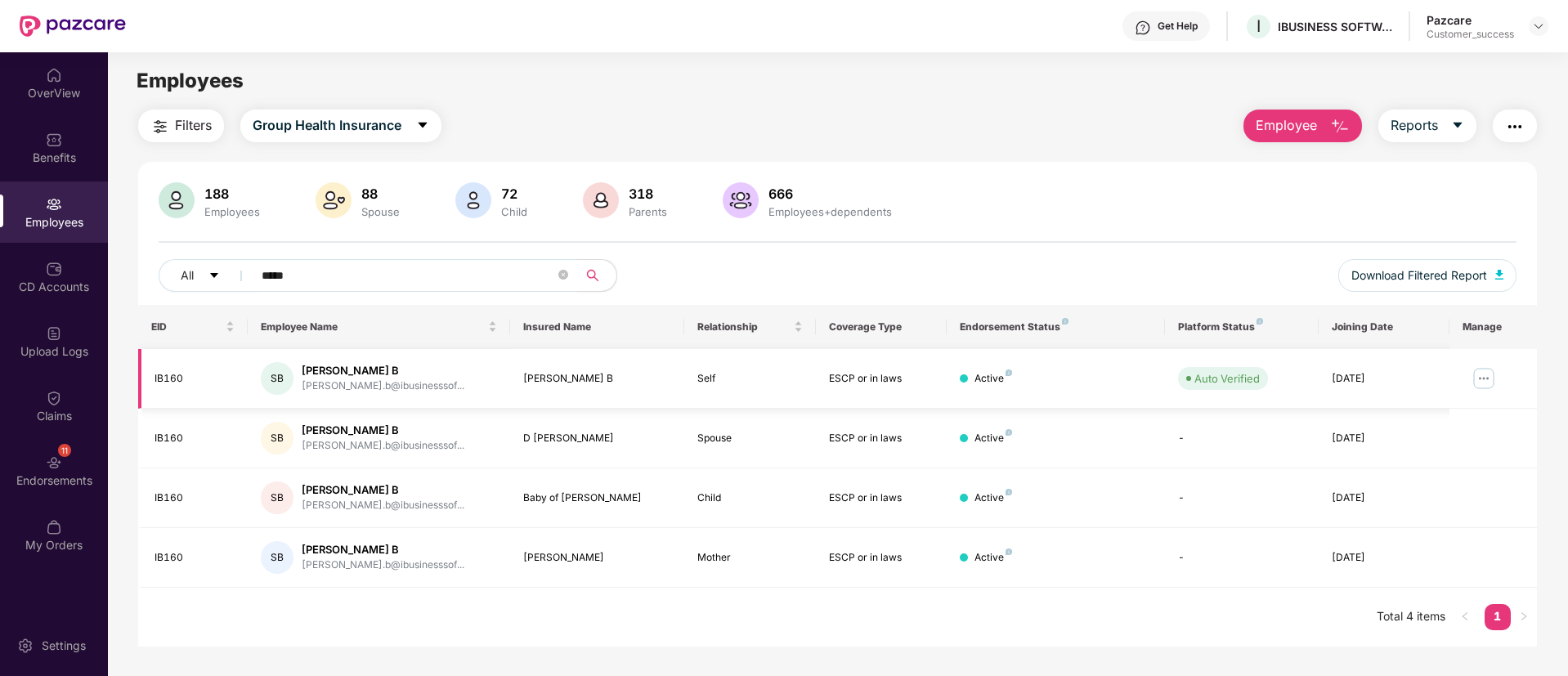
type input "*****"
click at [1478, 373] on img at bounding box center [1483, 378] width 26 height 26
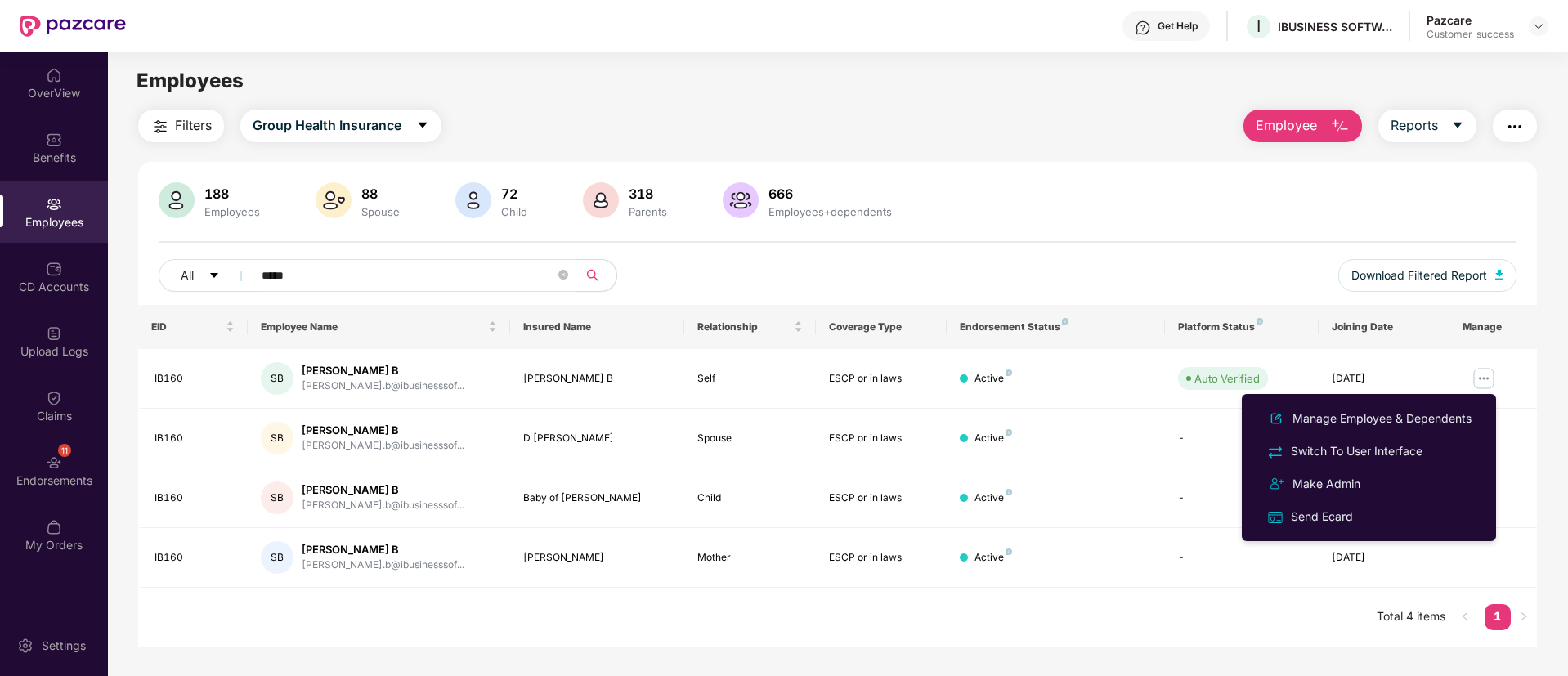
click at [1368, 402] on li "Manage Employee & Dependents" at bounding box center [1370, 418] width 254 height 33
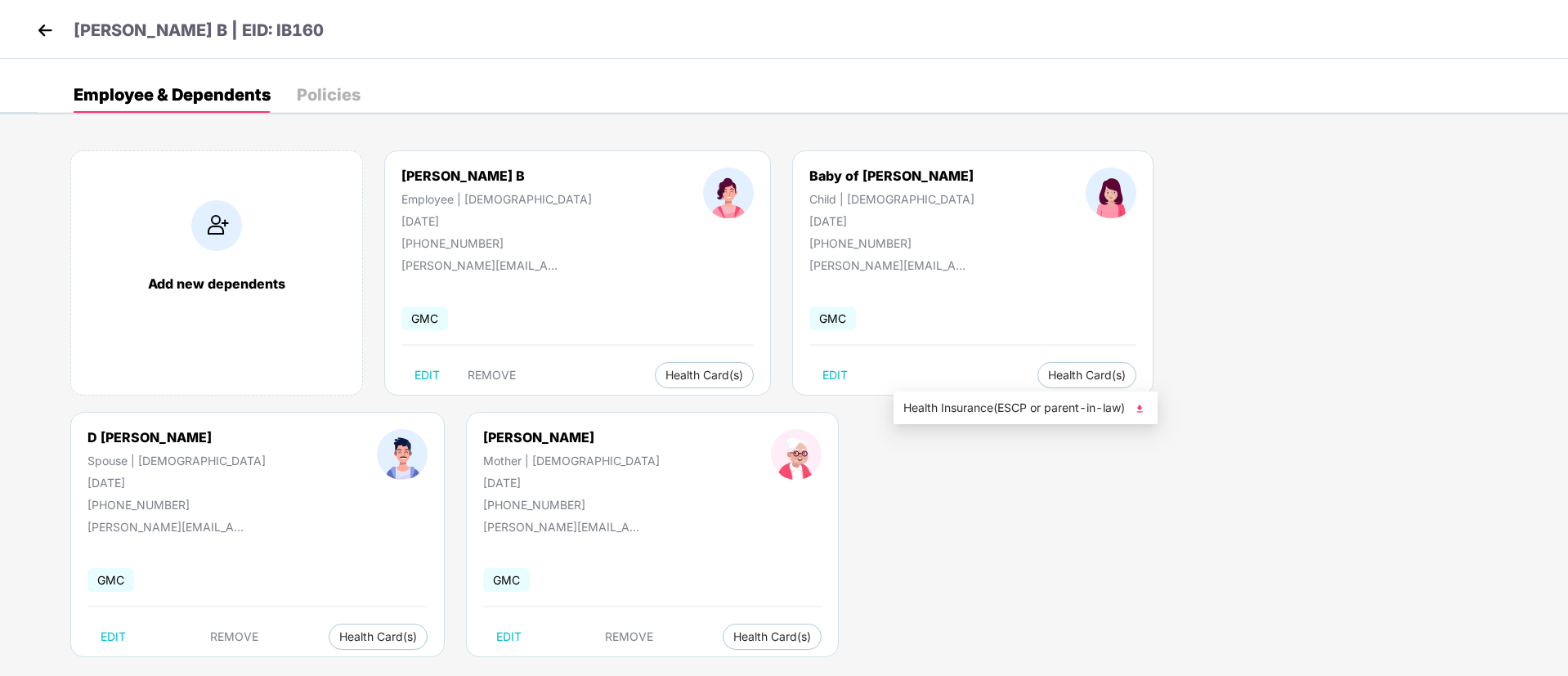
click at [1141, 410] on img at bounding box center [1140, 409] width 17 height 17
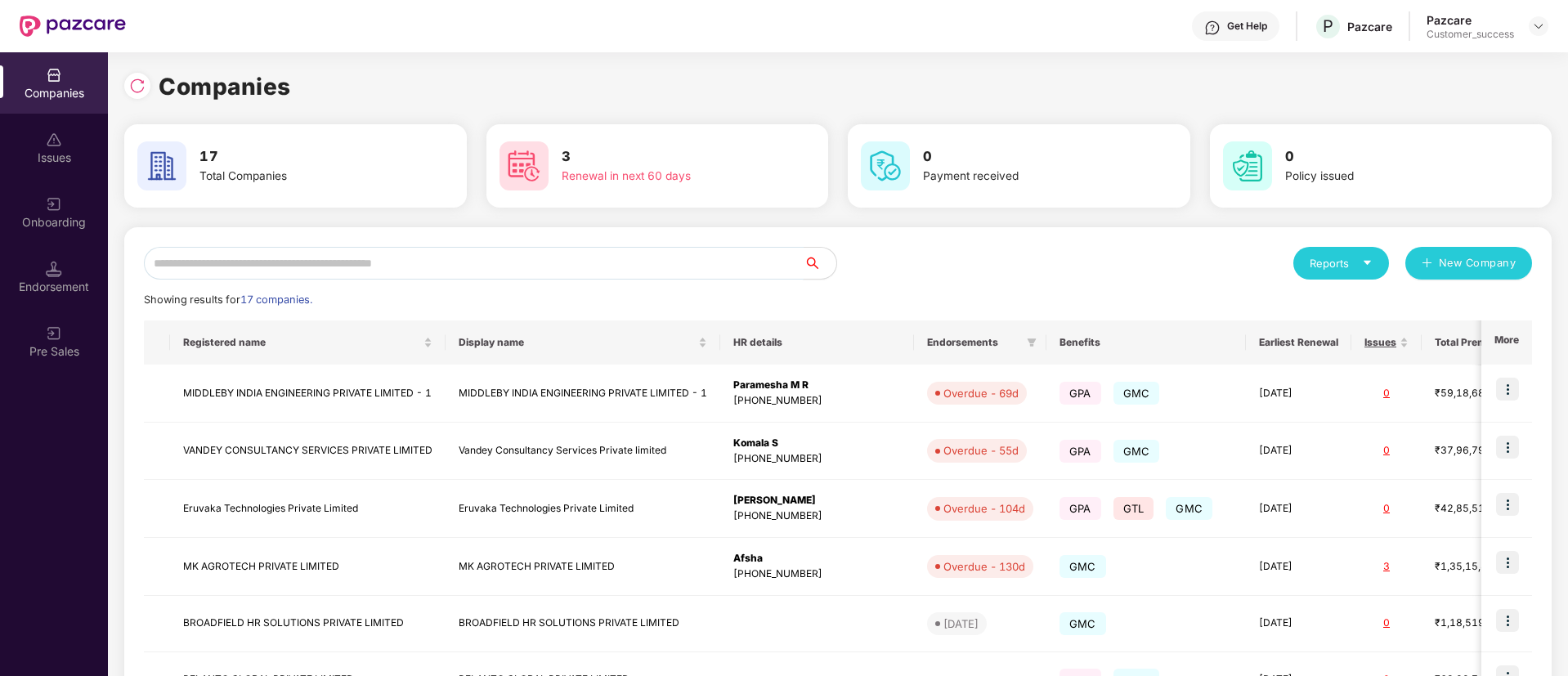
click at [556, 264] on input "text" at bounding box center [474, 263] width 660 height 33
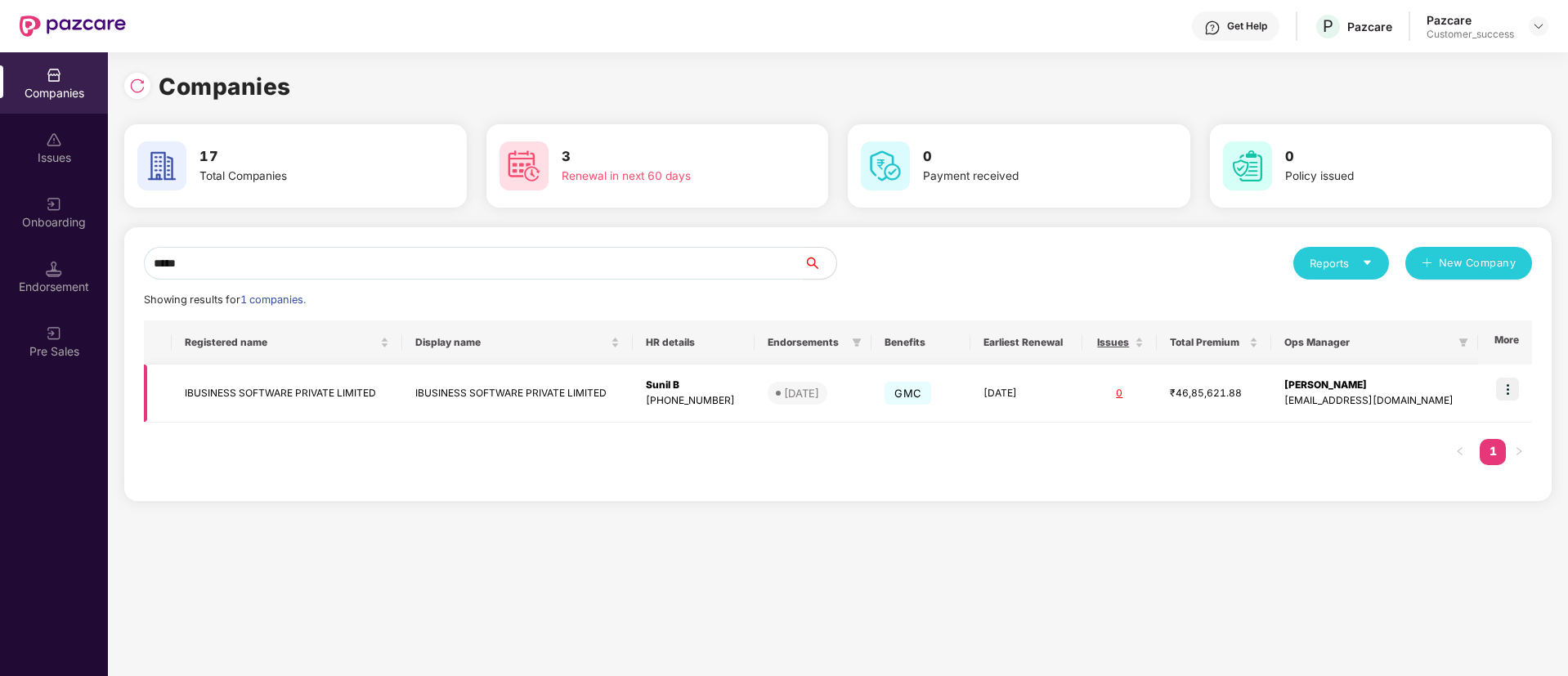
type input "*****"
click at [376, 392] on td "IBUSINESS SOFTWARE PRIVATE LIMITED" at bounding box center [286, 393] width 230 height 58
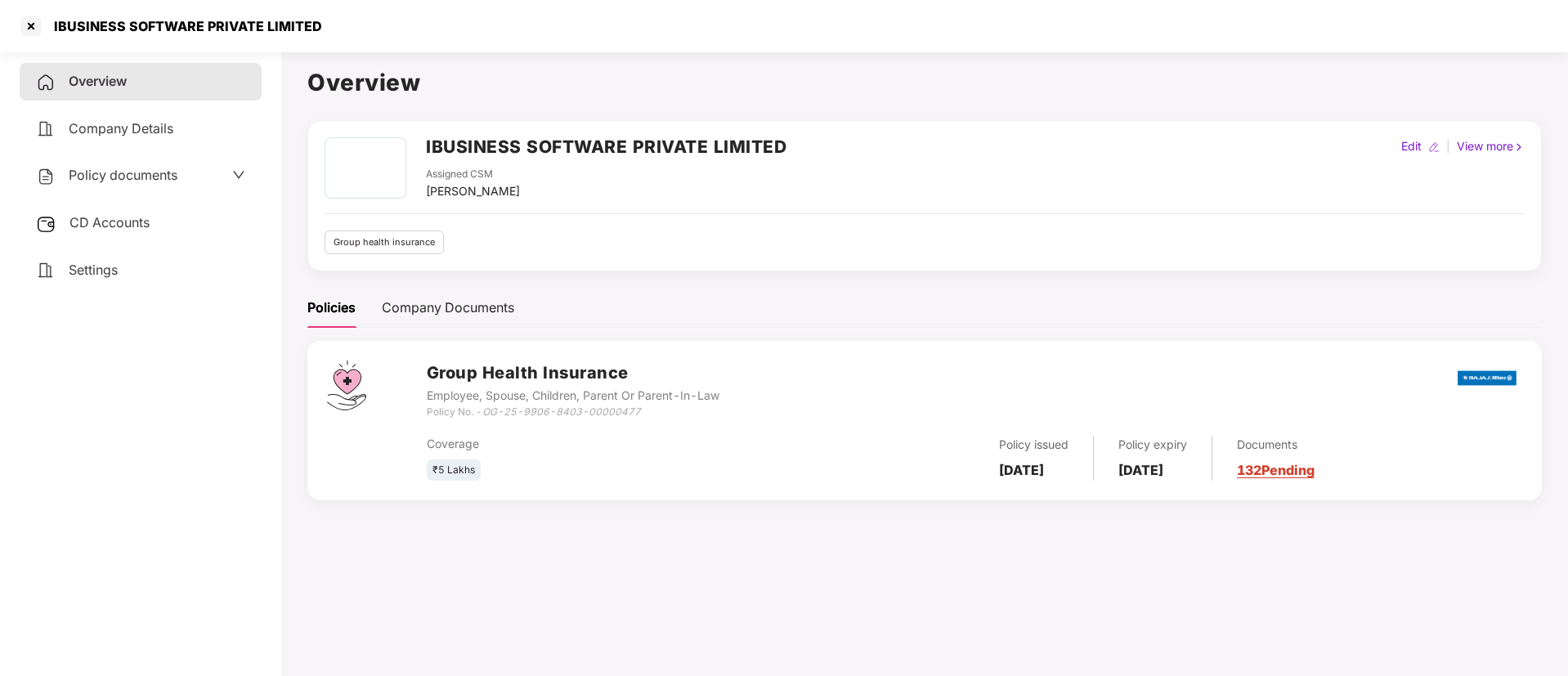
click at [473, 142] on h2 "IBUSINESS SOFTWARE PRIVATE LIMITED" at bounding box center [606, 146] width 361 height 27
copy h2 "IBUSINESS"
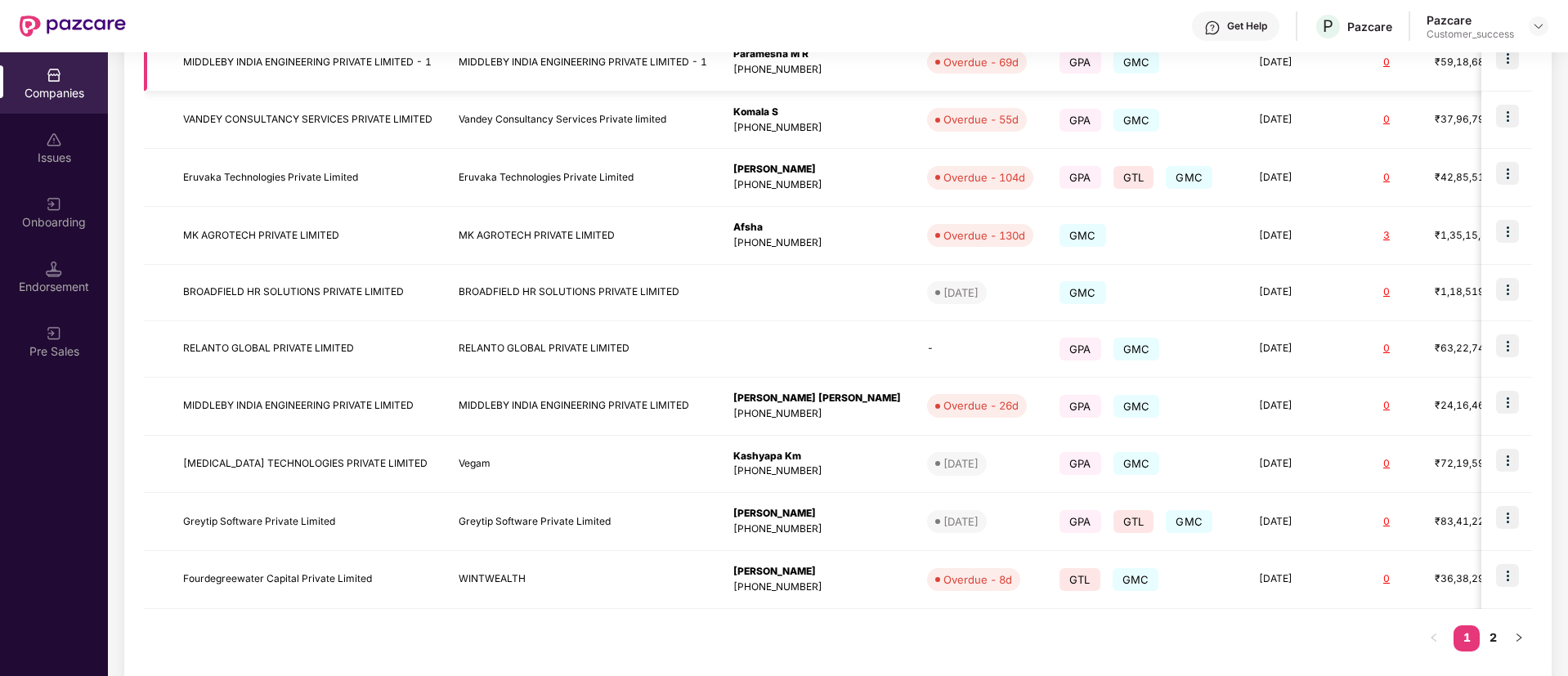
scroll to position [356, 0]
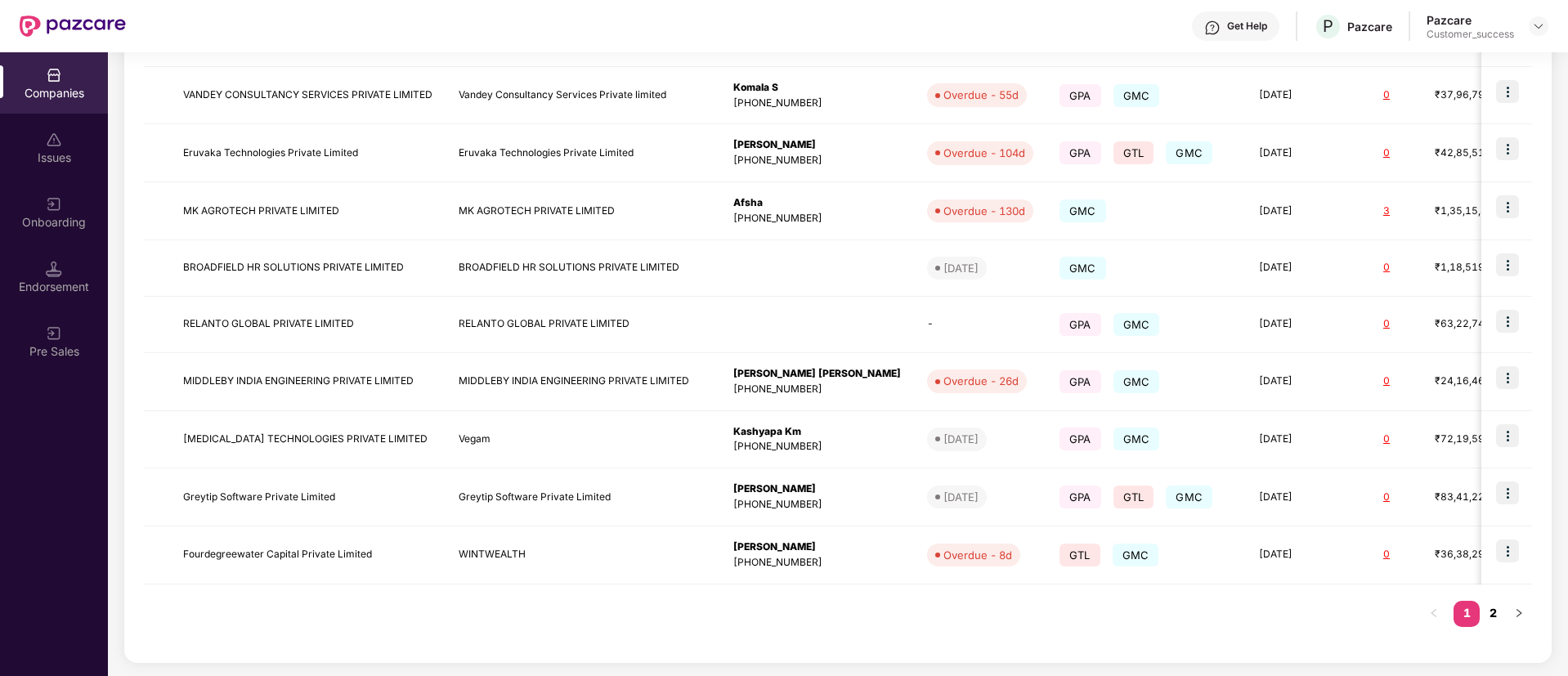
click at [1501, 613] on link "2" at bounding box center [1493, 612] width 26 height 24
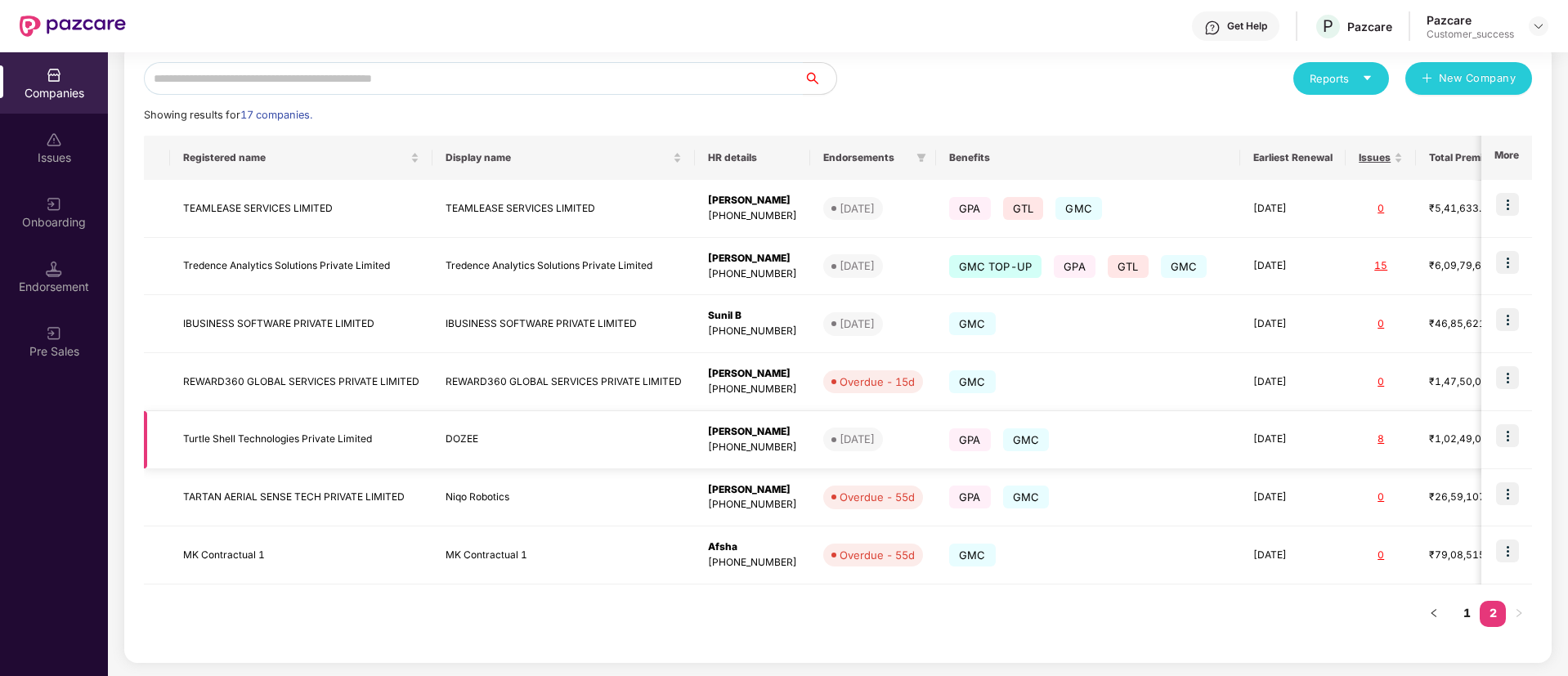
scroll to position [0, 0]
